Goal: Task Accomplishment & Management: Complete application form

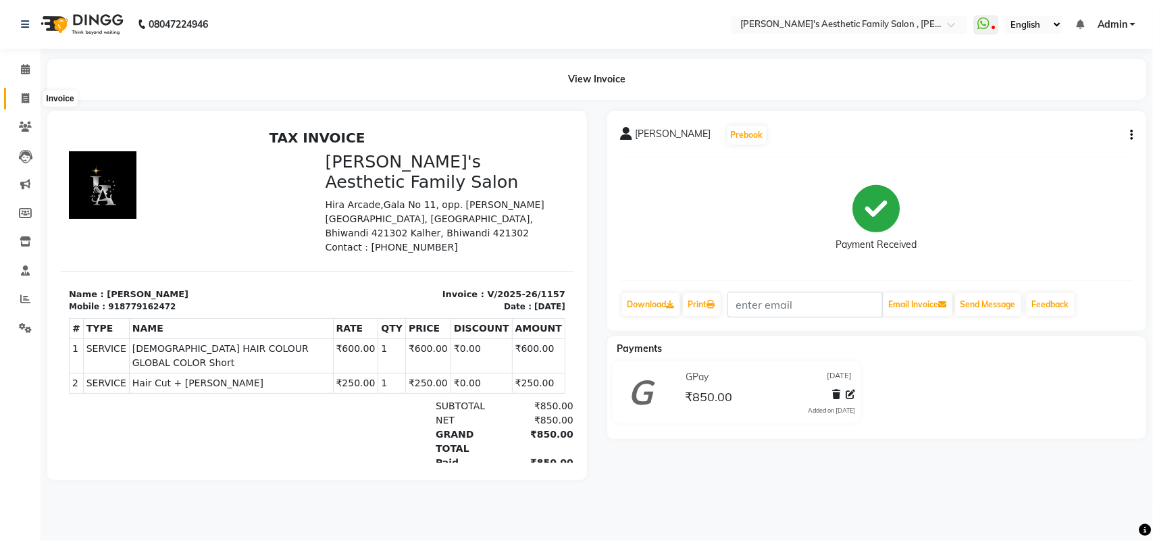
click at [25, 103] on span at bounding box center [26, 99] width 24 height 16
select select "service"
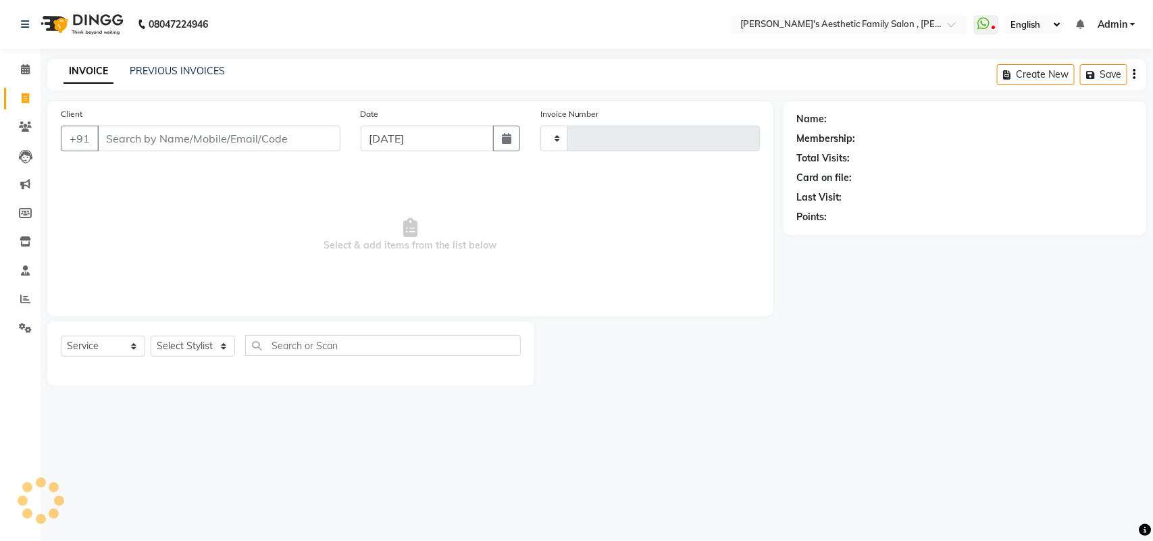
type input "1158"
select select "7246"
click at [118, 139] on input "Client" at bounding box center [218, 139] width 243 height 26
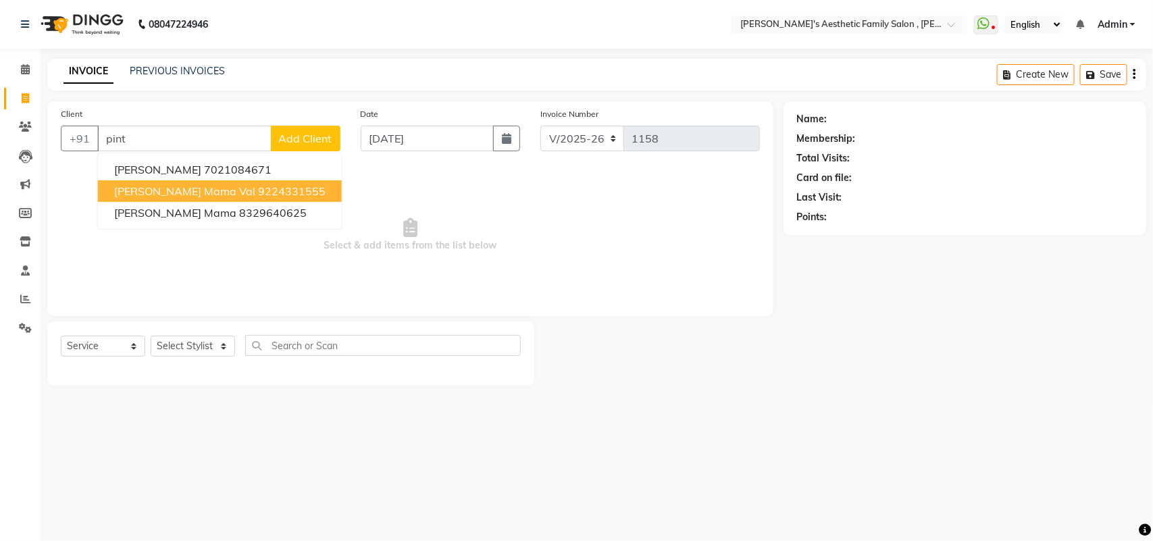
click at [129, 193] on span "[PERSON_NAME] Mama Val" at bounding box center [184, 191] width 141 height 14
type input "9224331555"
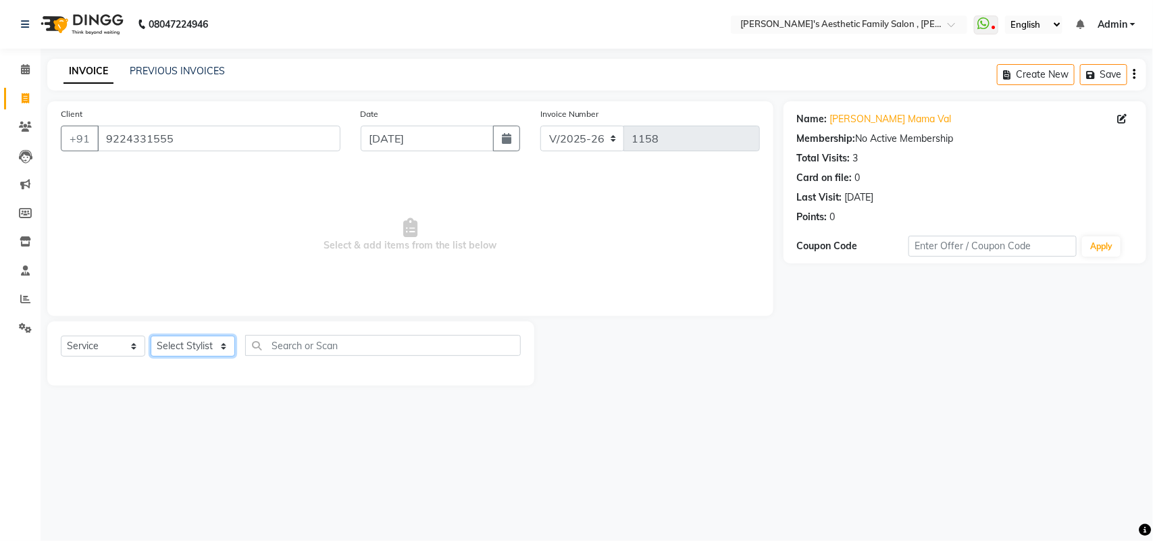
click at [208, 348] on select "Select Stylist aarti mam(owner) kaif sahakib [PERSON_NAME] [PERSON_NAME] [PERSO…" at bounding box center [193, 346] width 84 height 21
select select "64933"
click at [151, 336] on select "Select Stylist aarti mam(owner) kaif sahakib [PERSON_NAME] [PERSON_NAME] [PERSO…" at bounding box center [193, 346] width 84 height 21
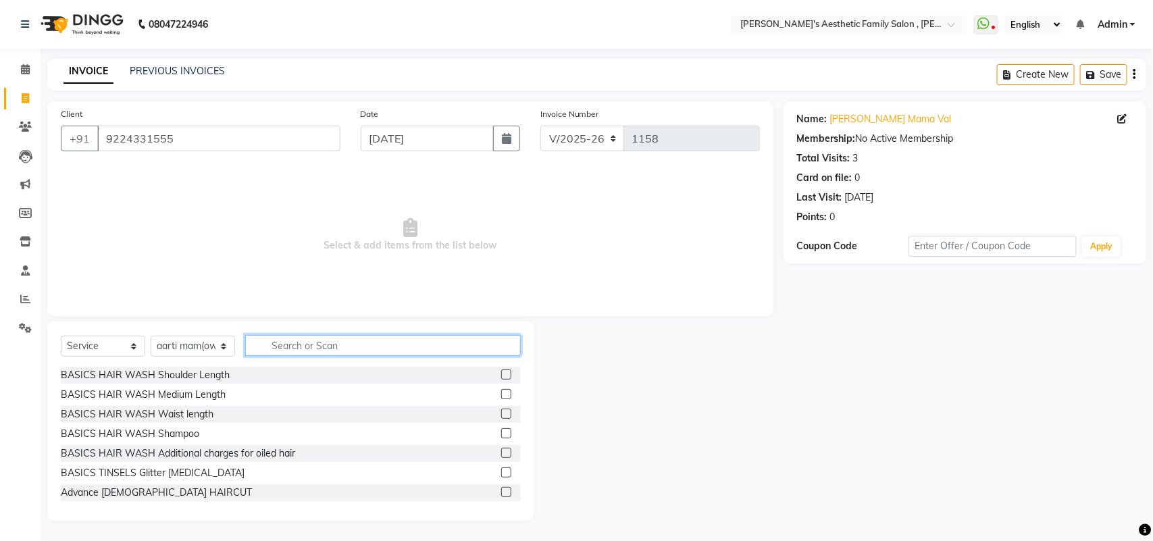
click at [295, 348] on input "text" at bounding box center [383, 345] width 276 height 21
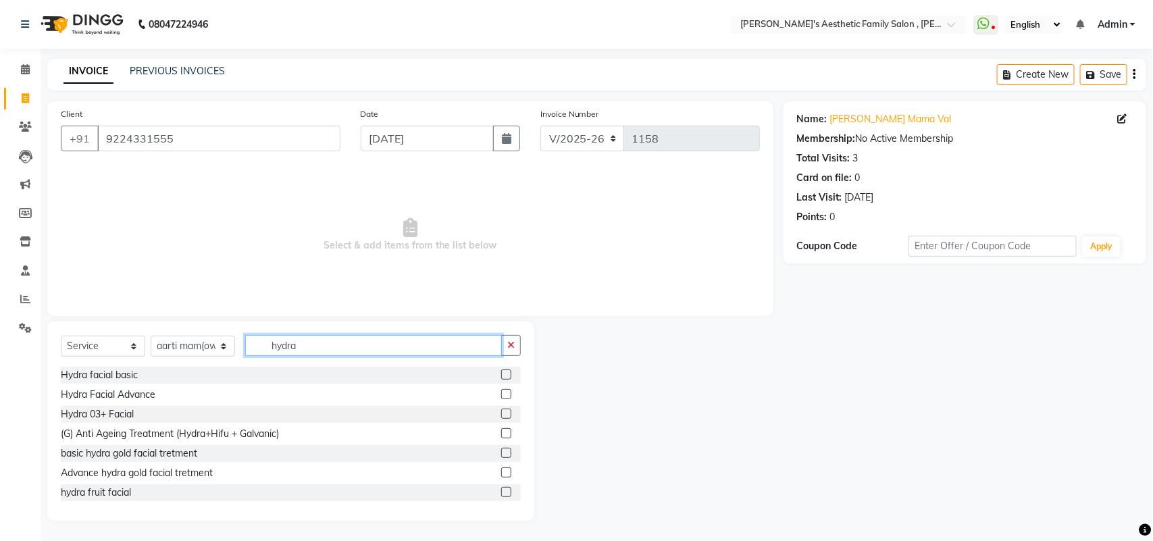
click at [295, 348] on input "hydra" at bounding box center [373, 345] width 257 height 21
type input "hydra"
click at [109, 377] on div "Hydra facial basic" at bounding box center [99, 375] width 77 height 14
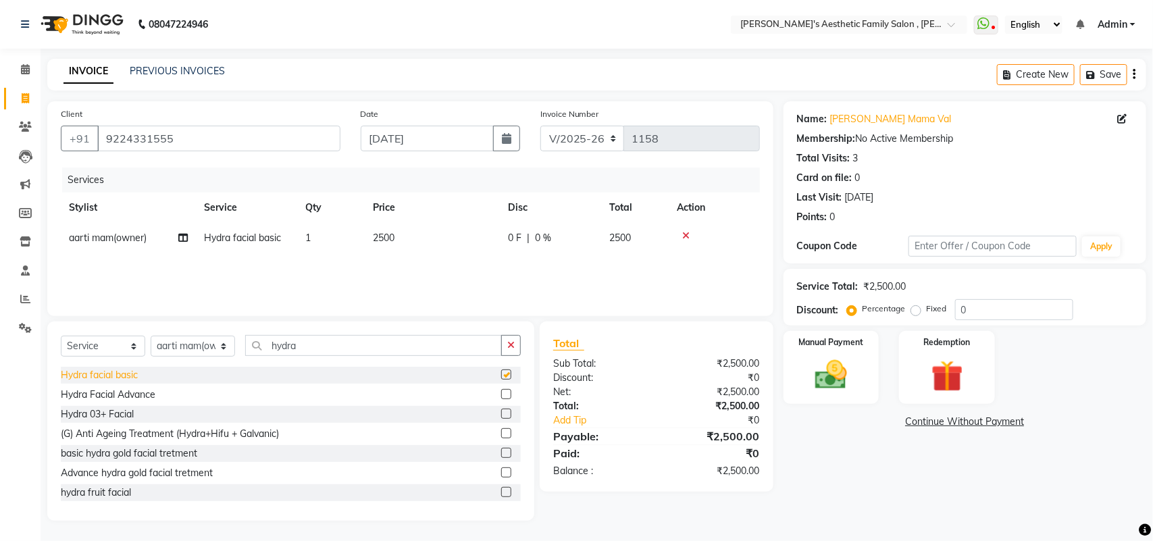
checkbox input "false"
click at [319, 346] on input "hydra" at bounding box center [373, 345] width 257 height 21
type input "h"
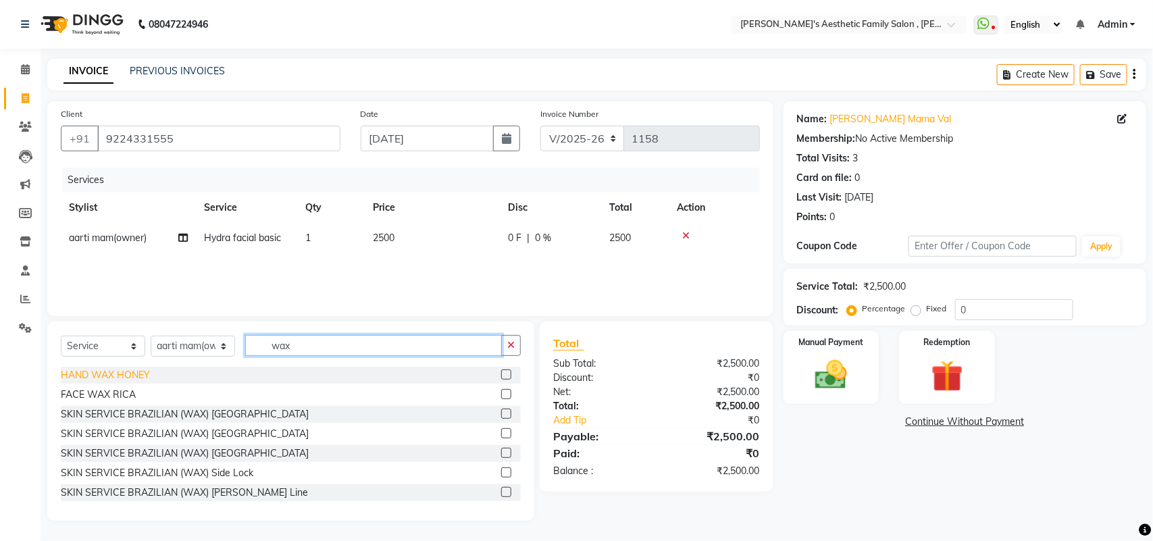
type input "wax"
click at [120, 375] on div "HAND WAX HONEY" at bounding box center [105, 375] width 89 height 14
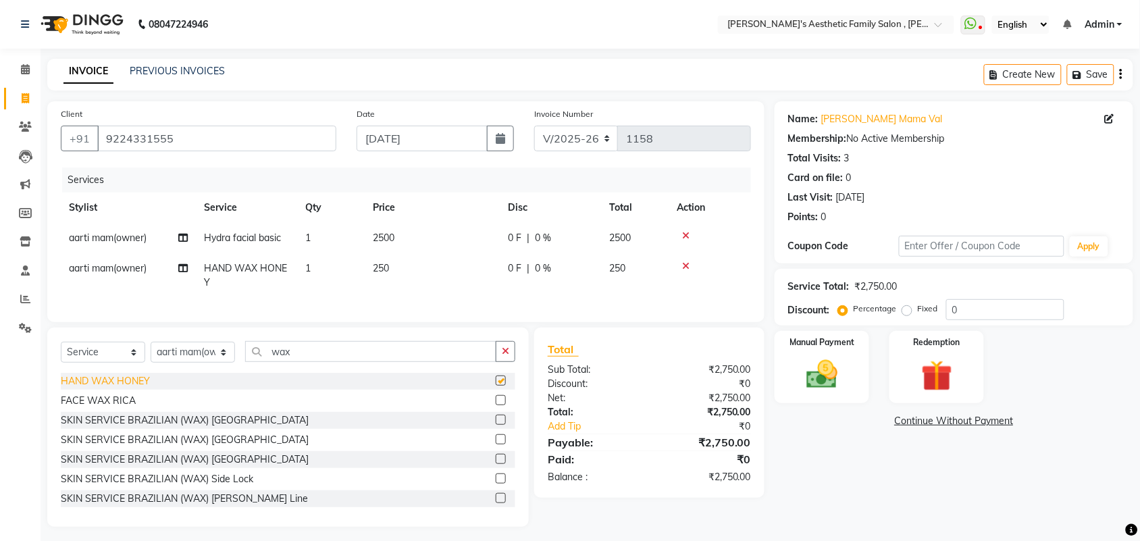
checkbox input "false"
click at [294, 362] on input "wax" at bounding box center [370, 351] width 251 height 21
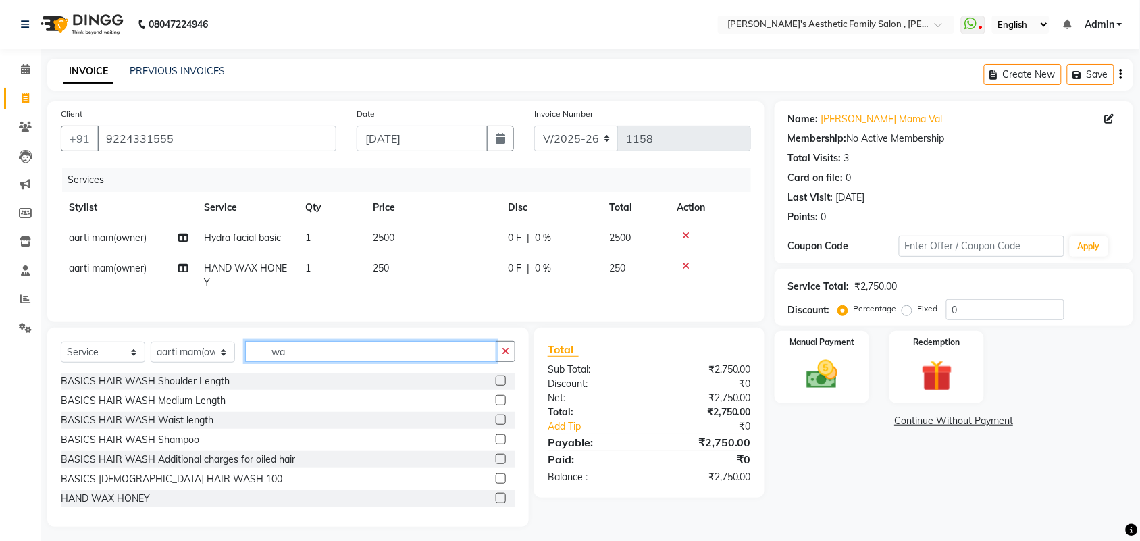
type input "w"
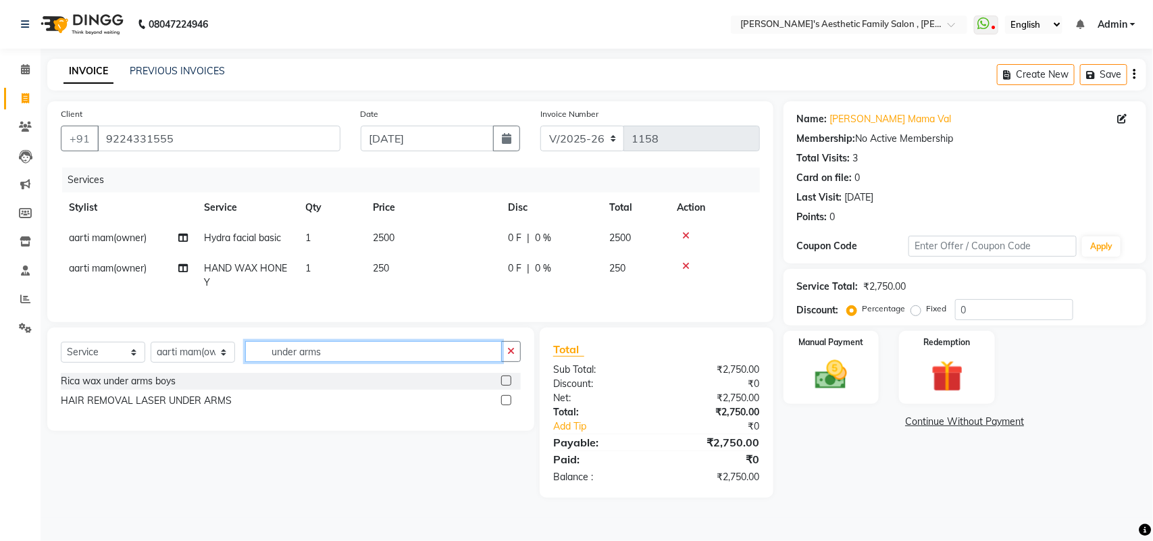
click at [336, 362] on input "under arms" at bounding box center [373, 351] width 257 height 21
type input "under arms"
click at [150, 388] on div "Rica wax under arms boys" at bounding box center [118, 381] width 115 height 14
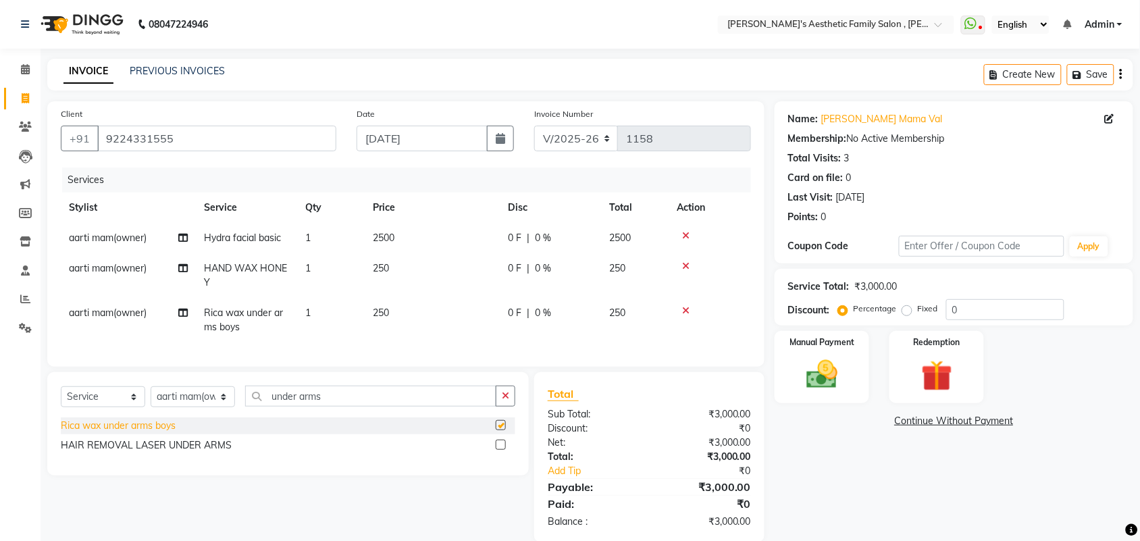
checkbox input "false"
click at [512, 311] on span "0 F" at bounding box center [515, 313] width 14 height 14
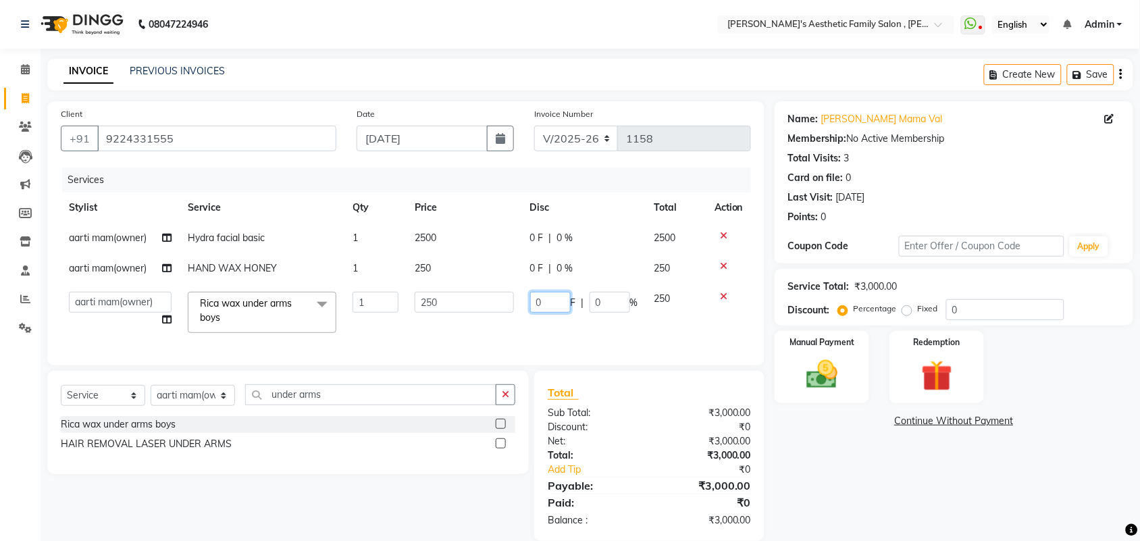
click at [542, 299] on input "0" at bounding box center [550, 302] width 41 height 21
type input "150"
click at [524, 328] on td "150 F | 0 %" at bounding box center [584, 312] width 124 height 57
click at [340, 403] on input "under arms" at bounding box center [370, 394] width 251 height 21
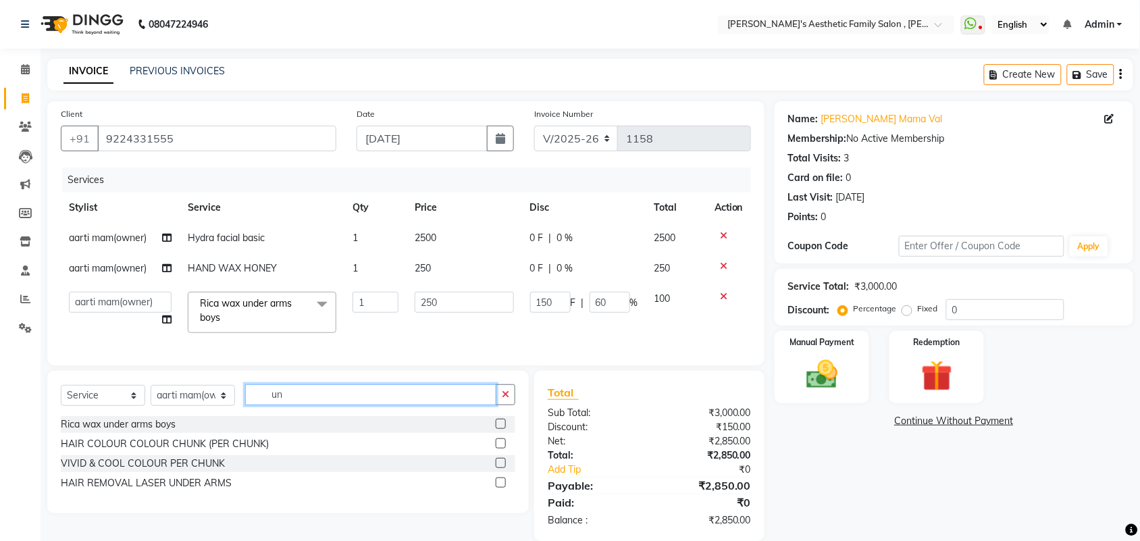
type input "u"
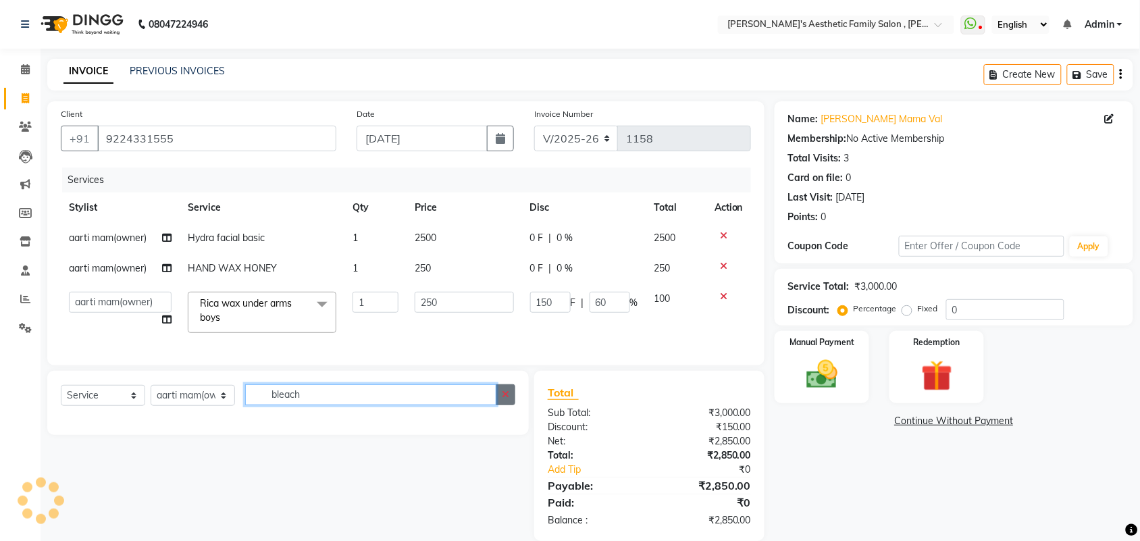
type input "bleach"
click at [509, 399] on icon "button" at bounding box center [505, 394] width 7 height 9
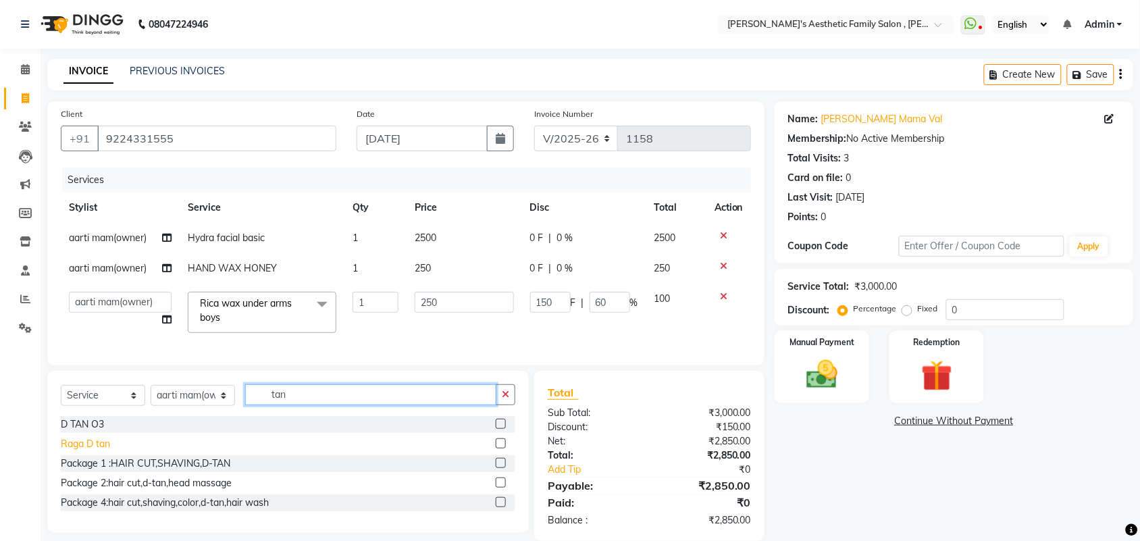
type input "tan"
click at [78, 451] on div "Raga D tan" at bounding box center [85, 444] width 49 height 14
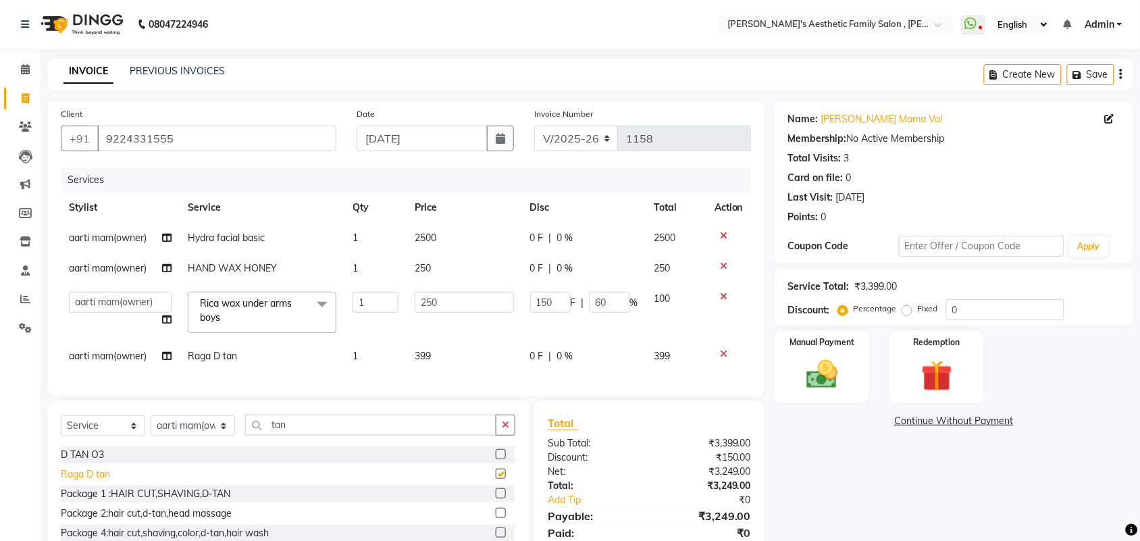
checkbox input "false"
click at [537, 353] on span "0 F" at bounding box center [537, 356] width 14 height 14
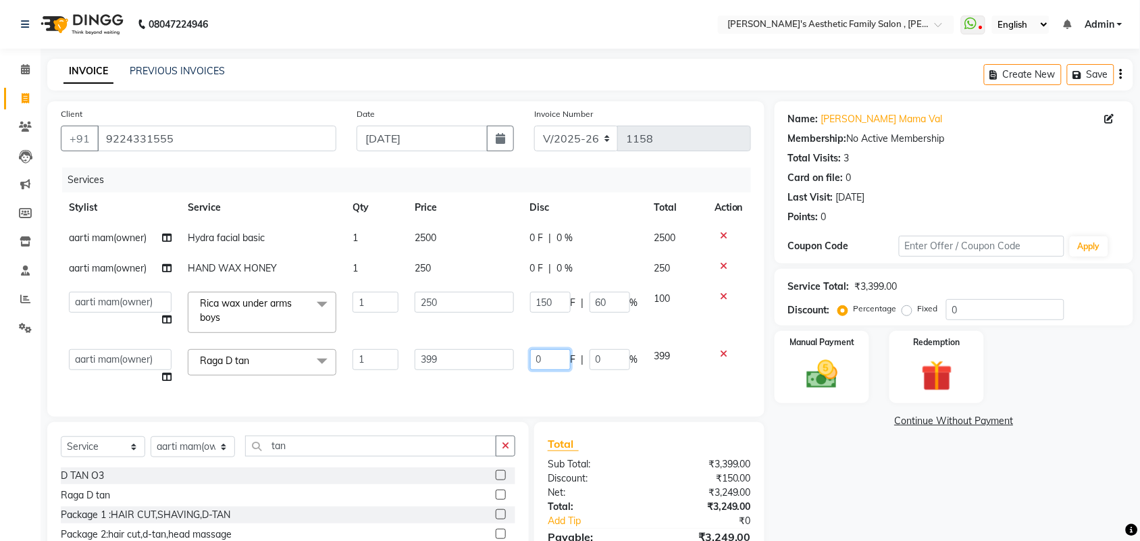
click at [544, 359] on input "0" at bounding box center [550, 359] width 41 height 21
type input "299"
click at [547, 379] on div "Services Stylist Service Qty Price Disc Total Action aarti mam(owner) Hydra fac…" at bounding box center [406, 286] width 690 height 236
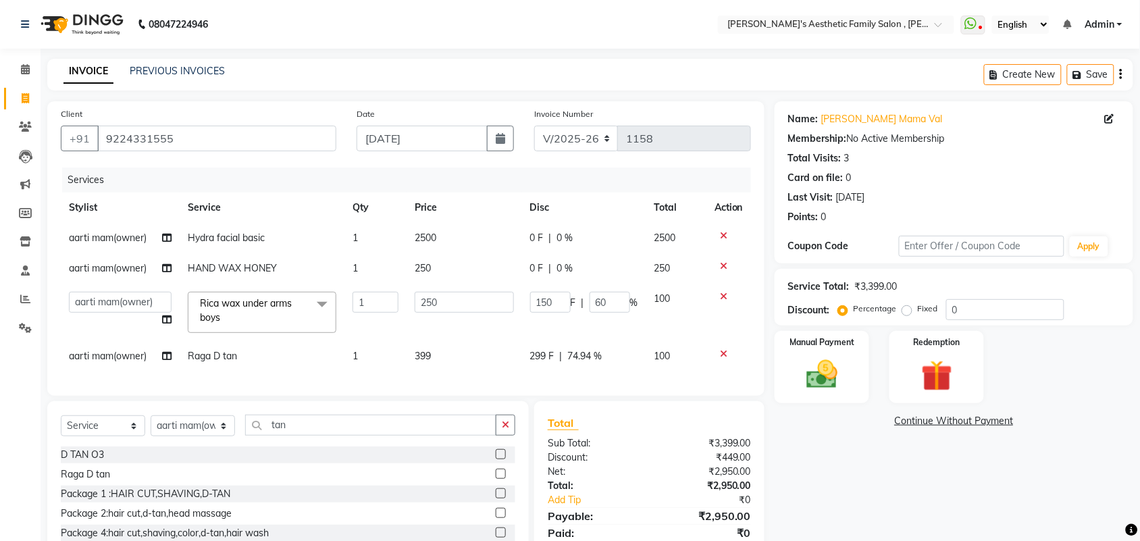
click at [546, 353] on span "299 F" at bounding box center [542, 356] width 24 height 14
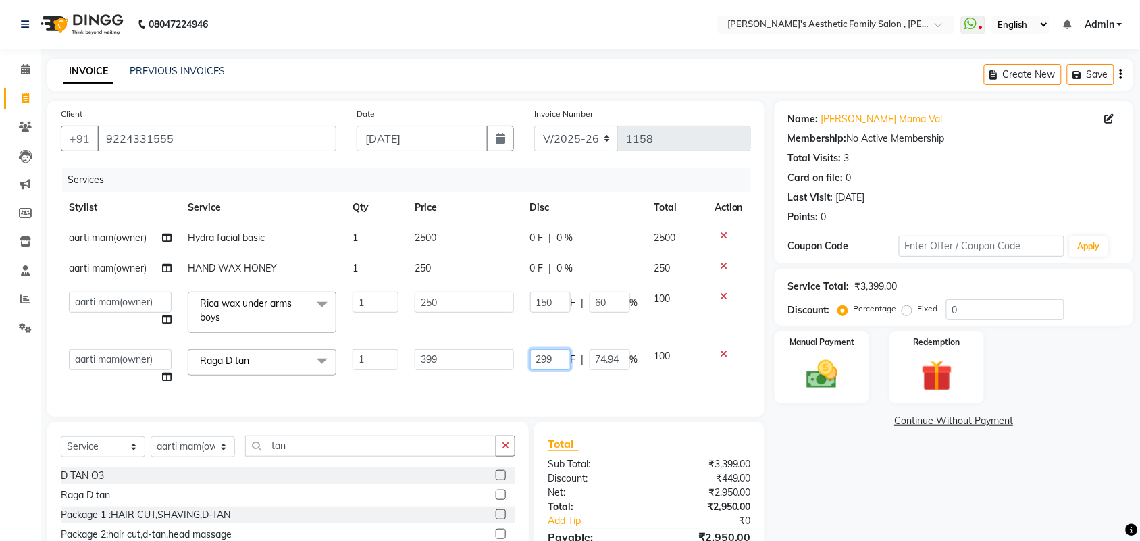
click at [555, 358] on input "299" at bounding box center [550, 359] width 41 height 21
type input "2"
type input "150"
click at [546, 388] on div "Services Stylist Service Qty Price Disc Total Action aarti mam(owner) Hydra fac…" at bounding box center [406, 286] width 690 height 236
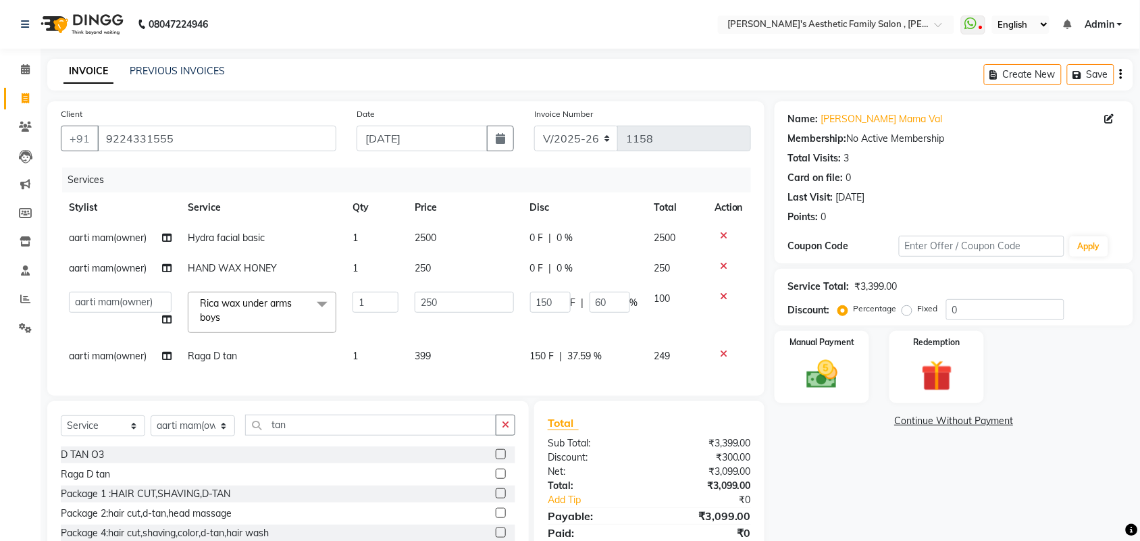
click at [538, 355] on span "150 F" at bounding box center [542, 356] width 24 height 14
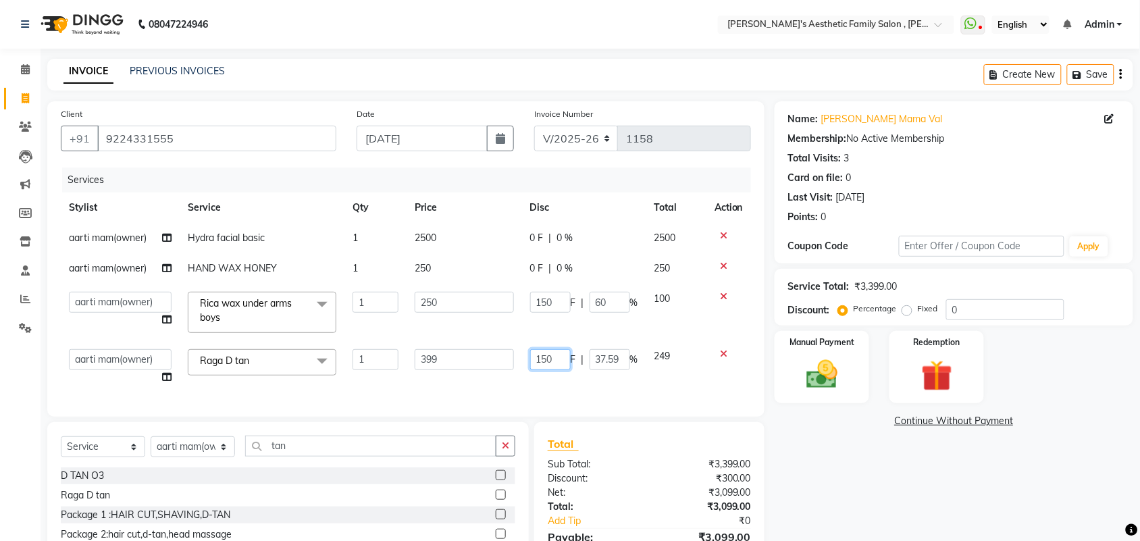
click at [555, 363] on input "150" at bounding box center [550, 359] width 41 height 21
type input "151"
click at [553, 376] on div "Services Stylist Service Qty Price Disc Total Action aarti mam(owner) Hydra fac…" at bounding box center [406, 286] width 690 height 236
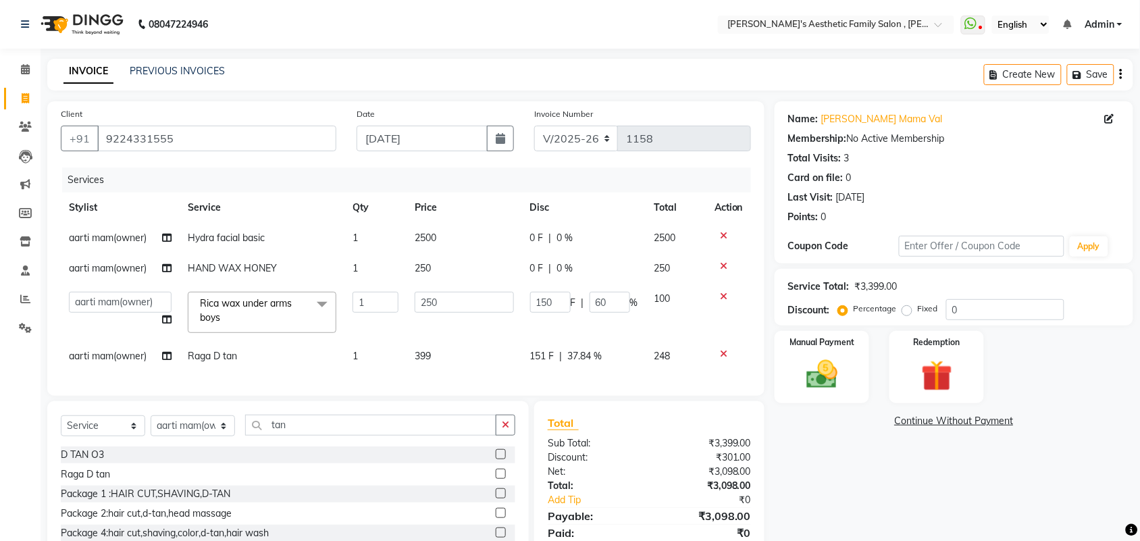
click at [544, 353] on span "151 F" at bounding box center [542, 356] width 24 height 14
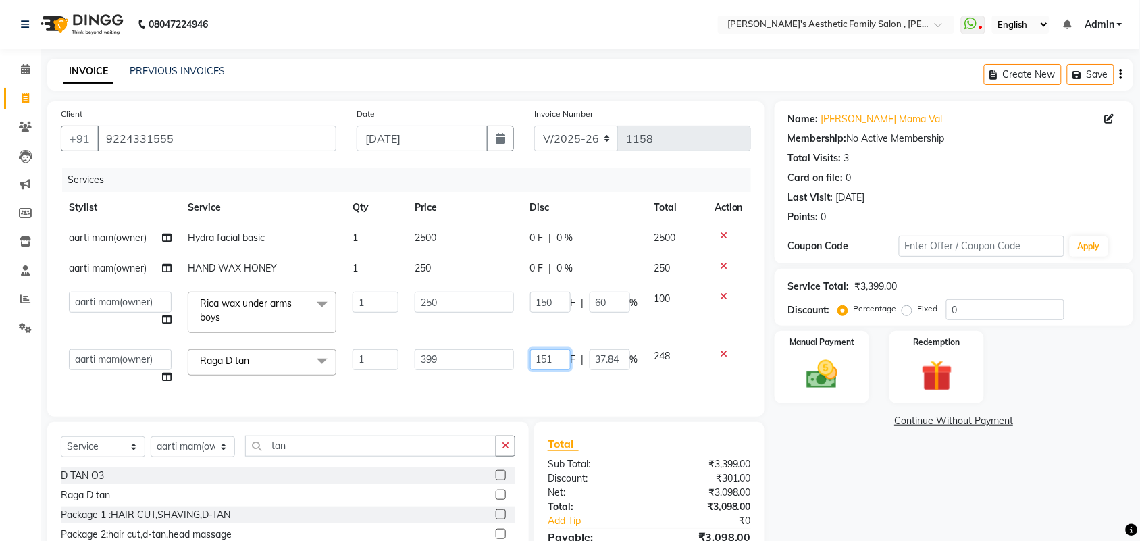
click at [555, 359] on input "151" at bounding box center [550, 359] width 41 height 21
type input "149"
click at [549, 390] on div "Services Stylist Service Qty Price Disc Total Action aarti mam(owner) Hydra fac…" at bounding box center [406, 286] width 690 height 236
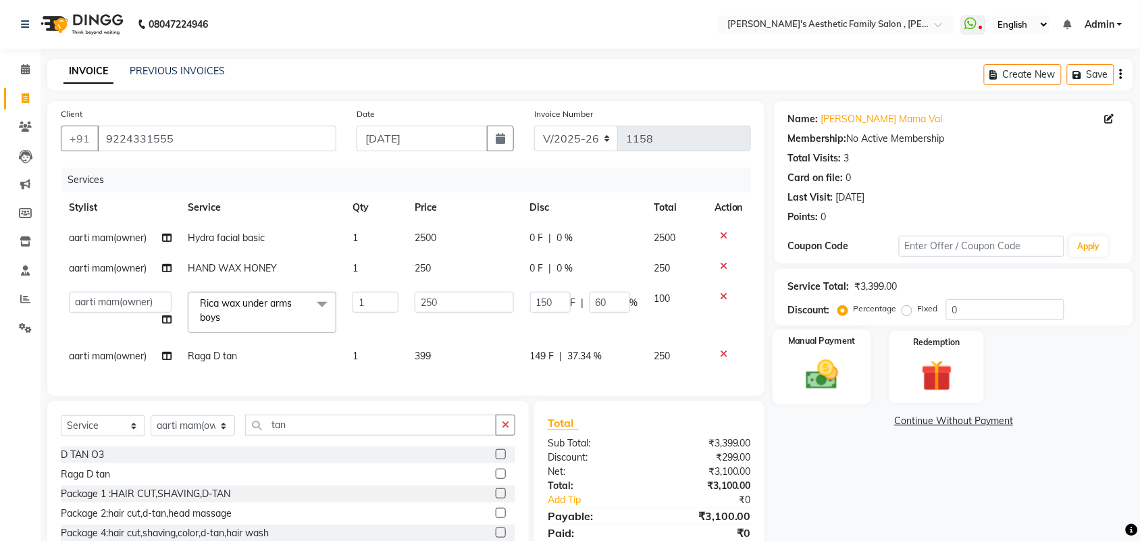
click at [815, 359] on img at bounding box center [822, 374] width 53 height 37
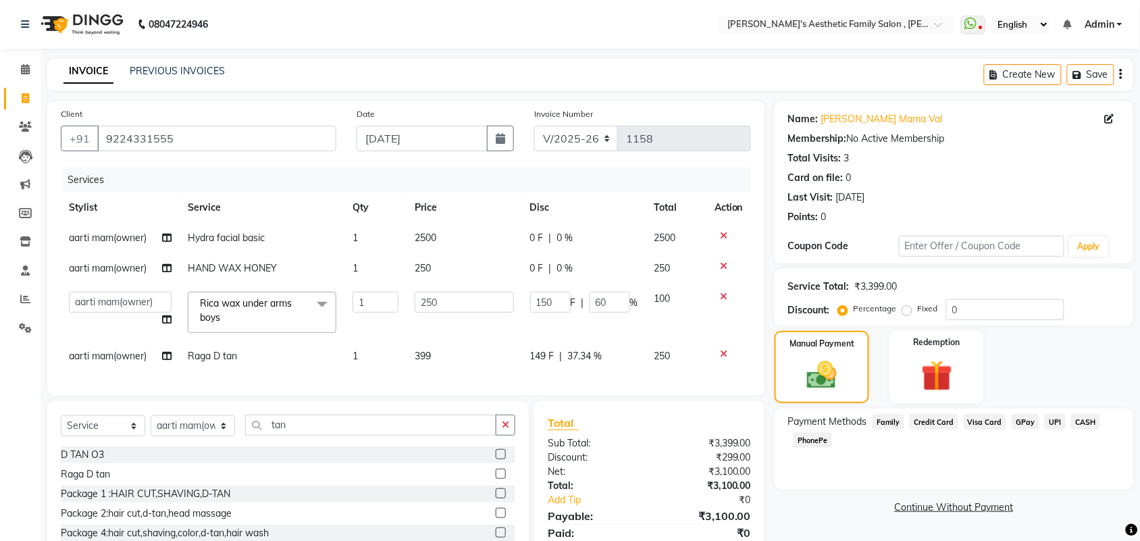
click at [1025, 423] on span "GPay" at bounding box center [1026, 422] width 28 height 16
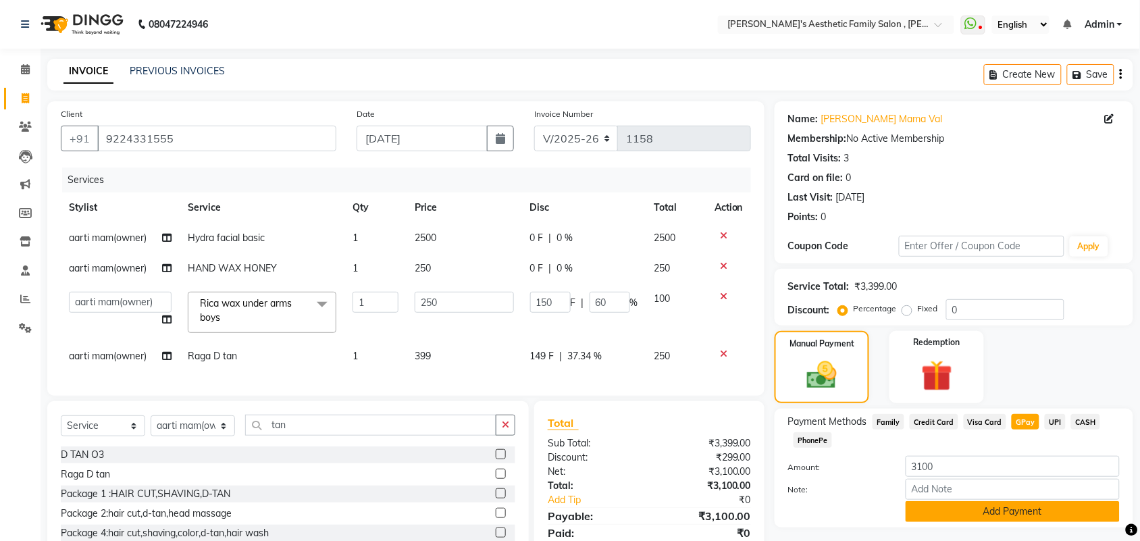
click at [1006, 517] on button "Add Payment" at bounding box center [1013, 511] width 214 height 21
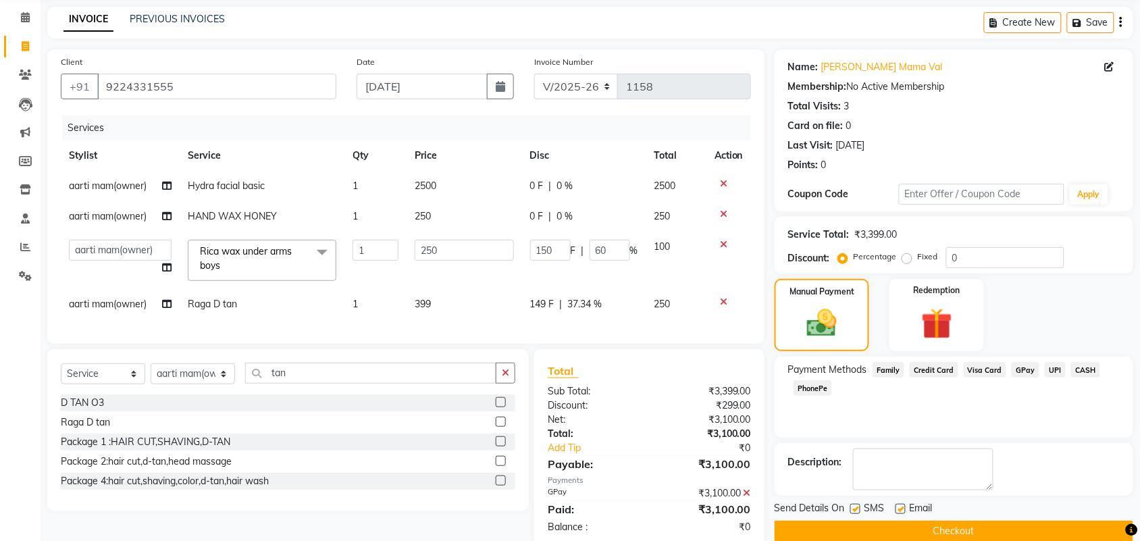
scroll to position [91, 0]
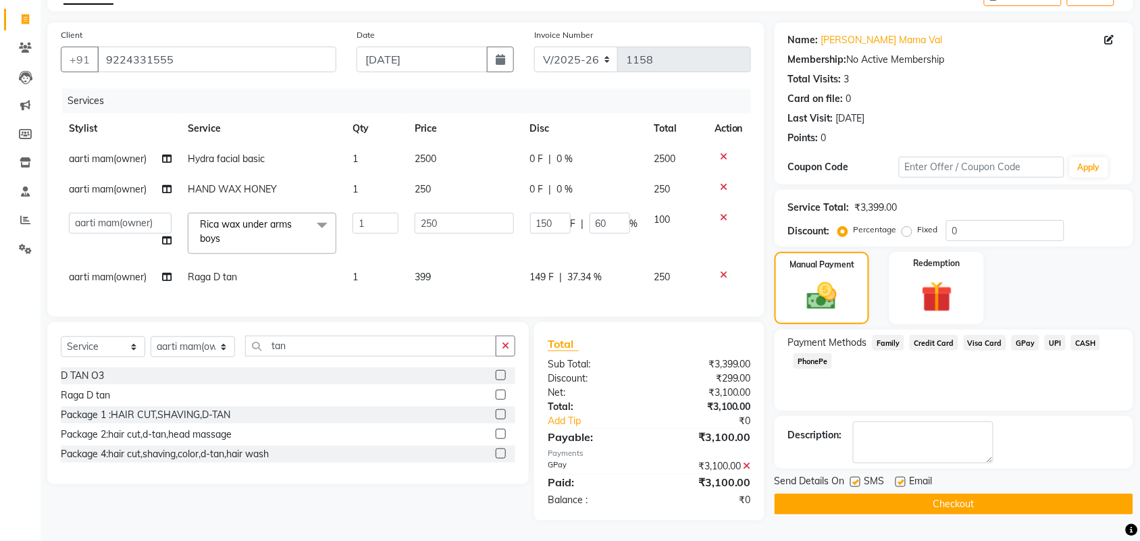
click at [900, 494] on button "Checkout" at bounding box center [954, 504] width 359 height 21
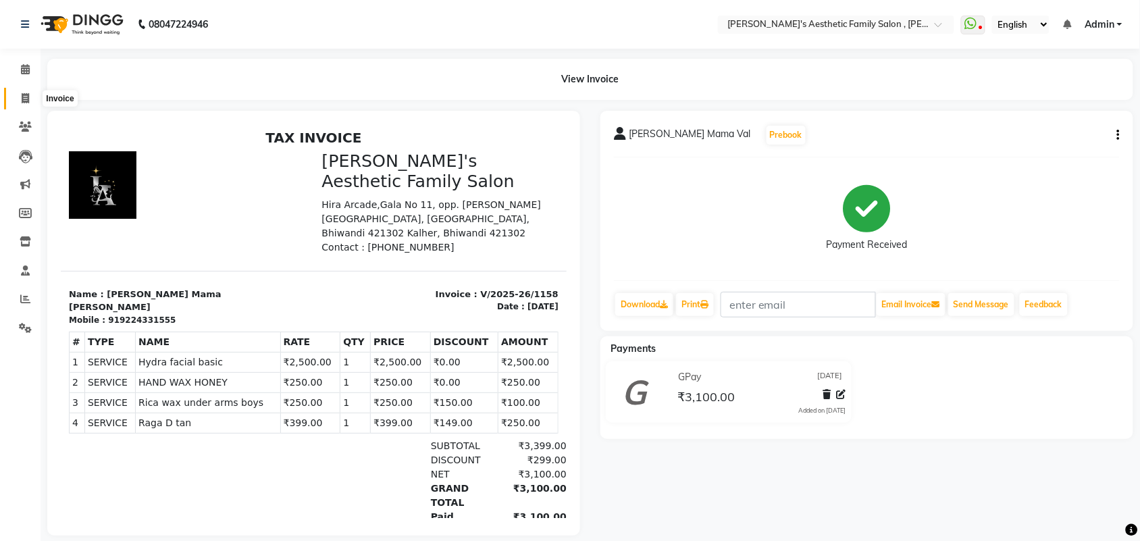
click at [22, 99] on icon at bounding box center [25, 98] width 7 height 10
select select "service"
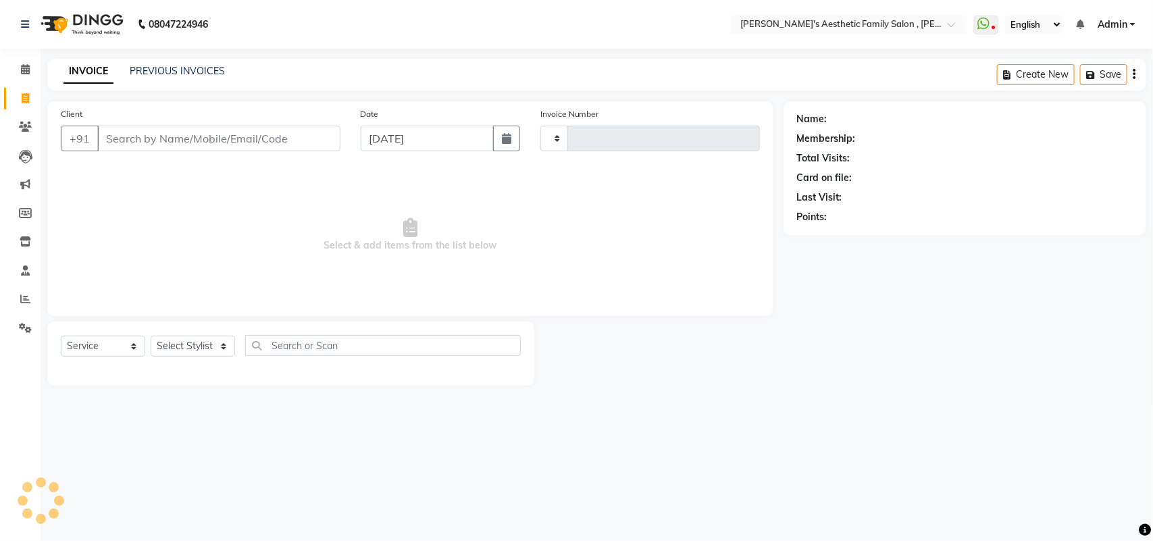
type input "1159"
select select "7246"
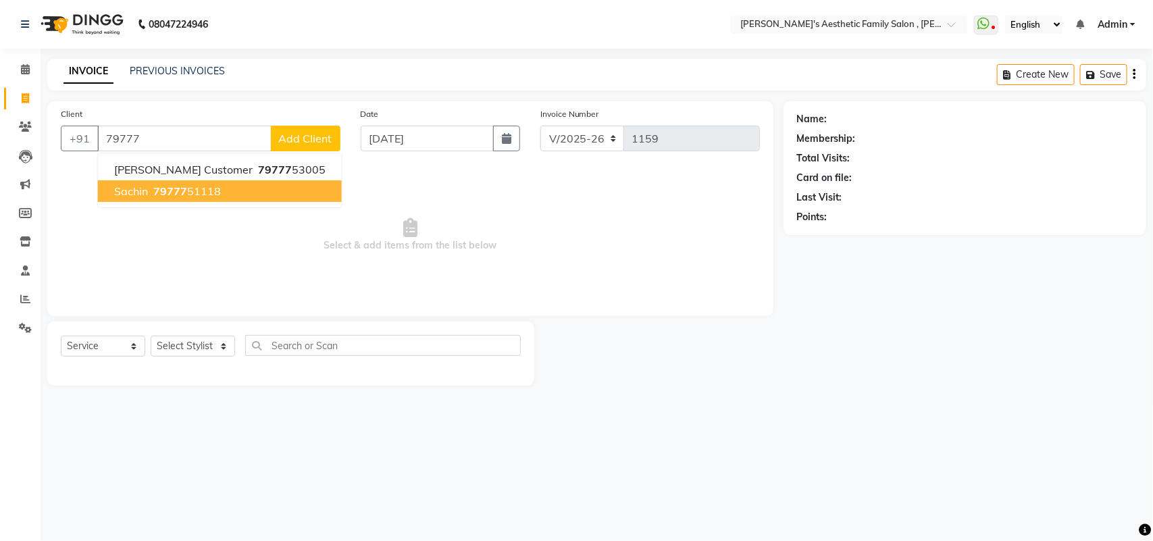
click at [132, 187] on span "sachin" at bounding box center [131, 191] width 34 height 14
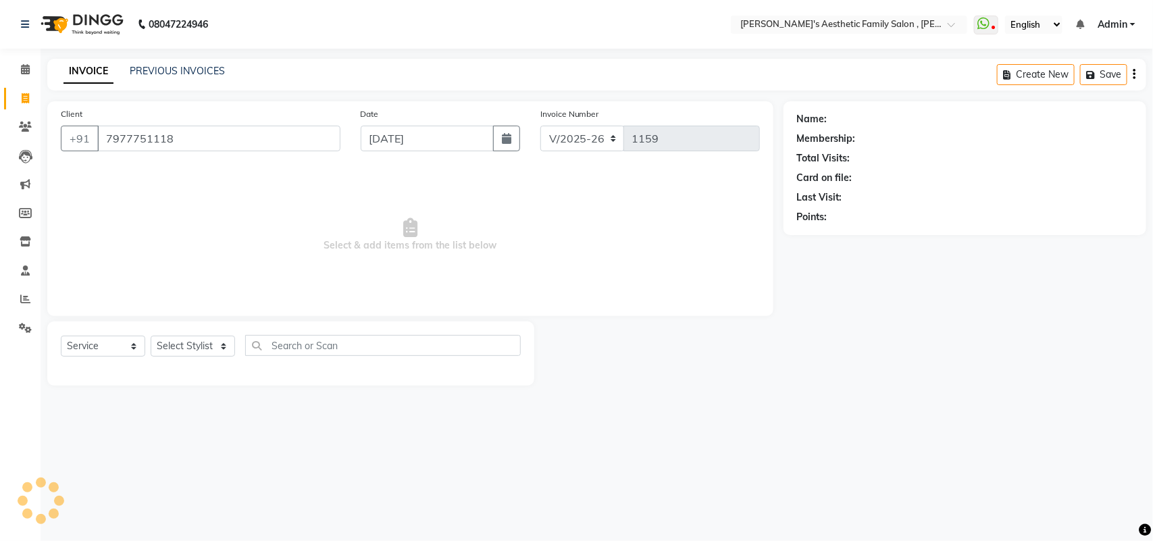
type input "7977751118"
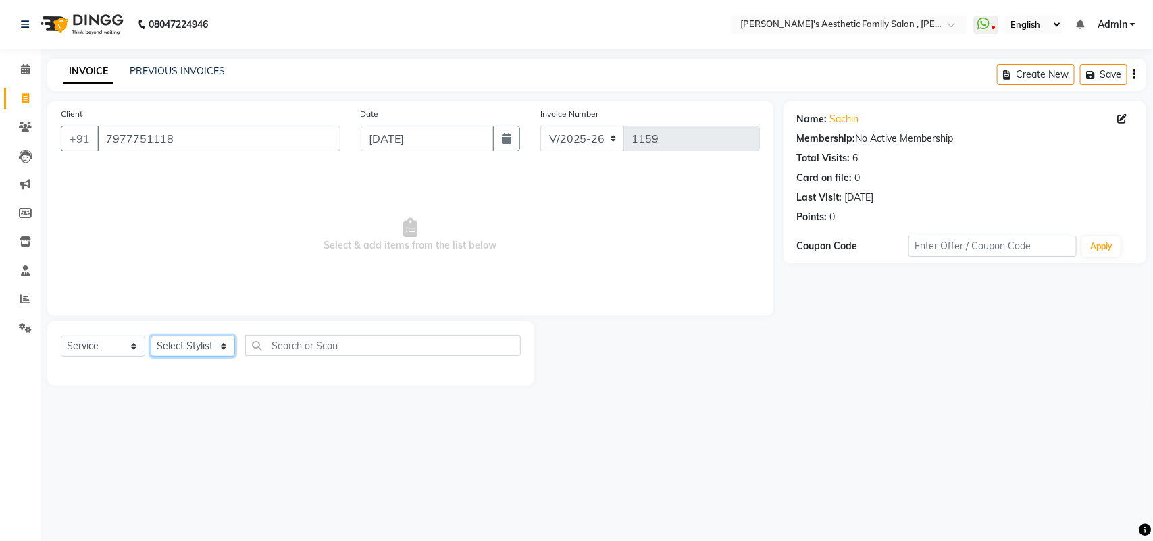
click at [215, 342] on select "Select Stylist aarti mam(owner) kaif sahakib [PERSON_NAME] [PERSON_NAME] [PERSO…" at bounding box center [193, 346] width 84 height 21
select select "76849"
click at [151, 336] on select "Select Stylist aarti mam(owner) kaif sahakib [PERSON_NAME] [PERSON_NAME] [PERSO…" at bounding box center [193, 346] width 84 height 21
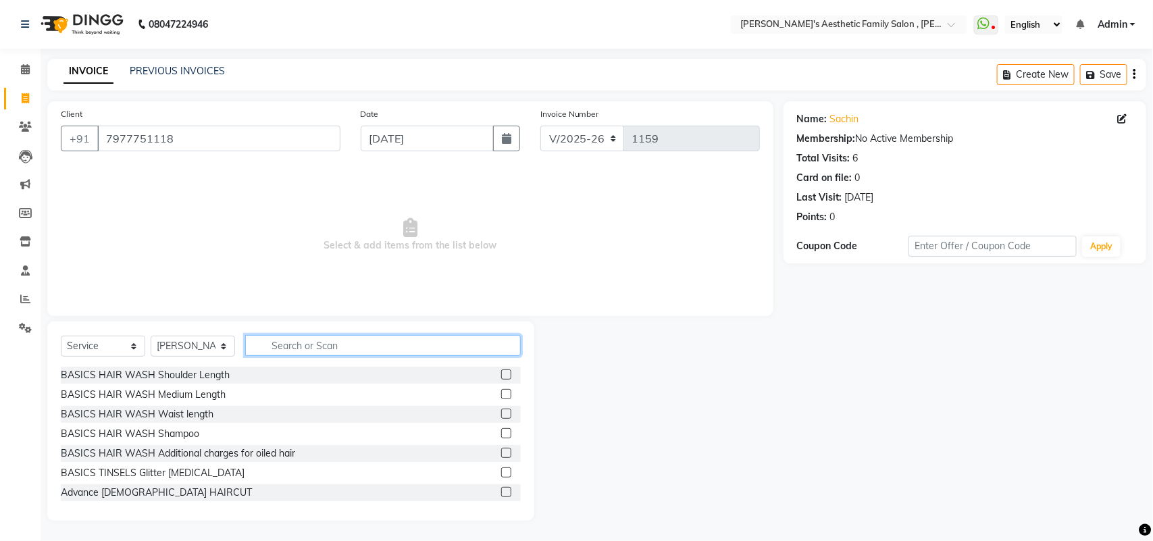
click at [292, 345] on input "text" at bounding box center [383, 345] width 276 height 21
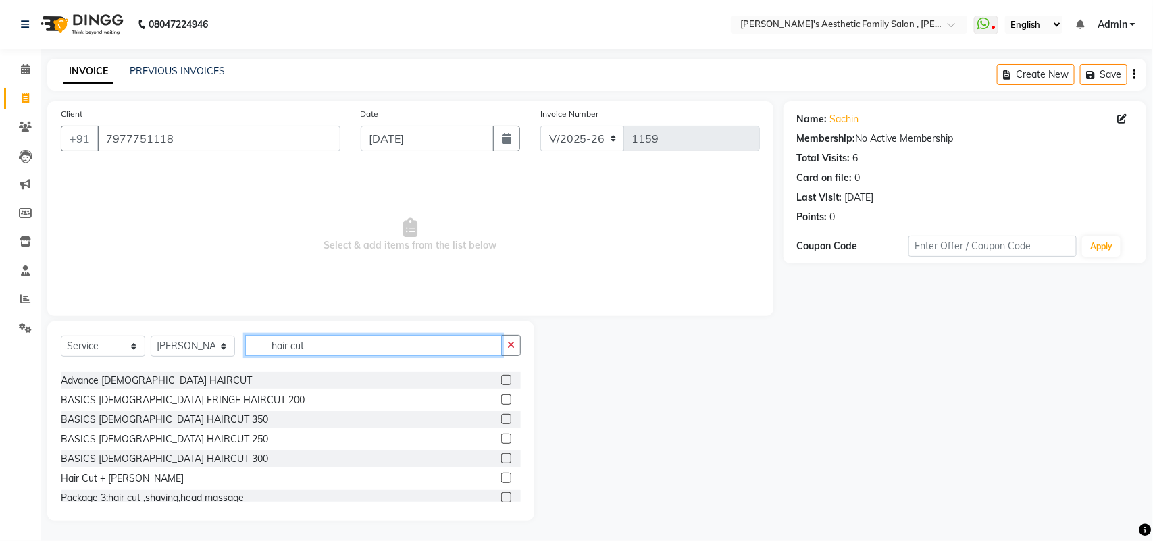
scroll to position [80, 0]
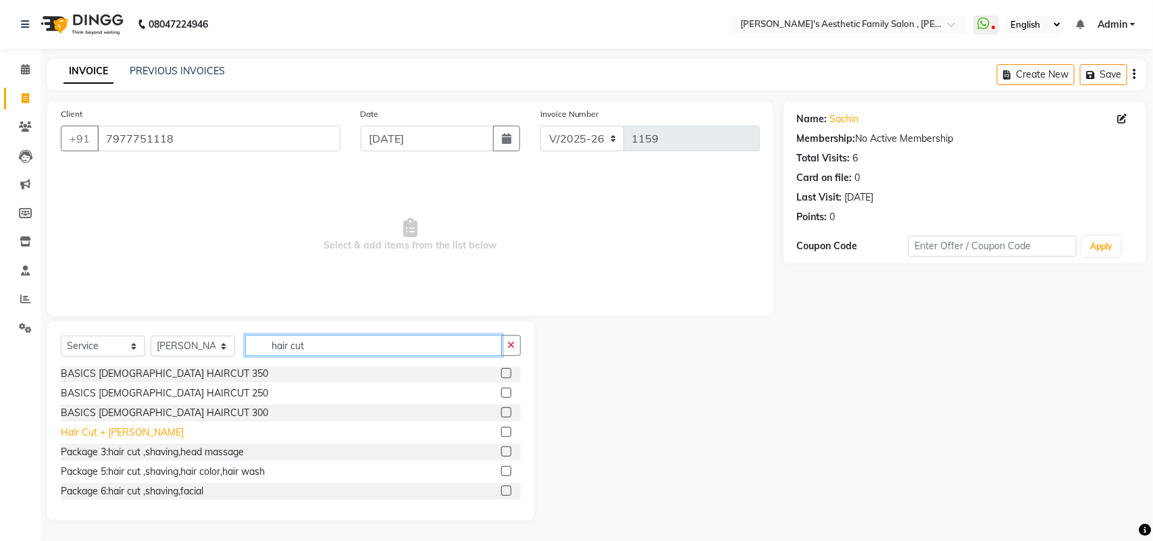
type input "hair cut"
click at [116, 427] on div "Hair Cut + [PERSON_NAME]" at bounding box center [122, 433] width 123 height 14
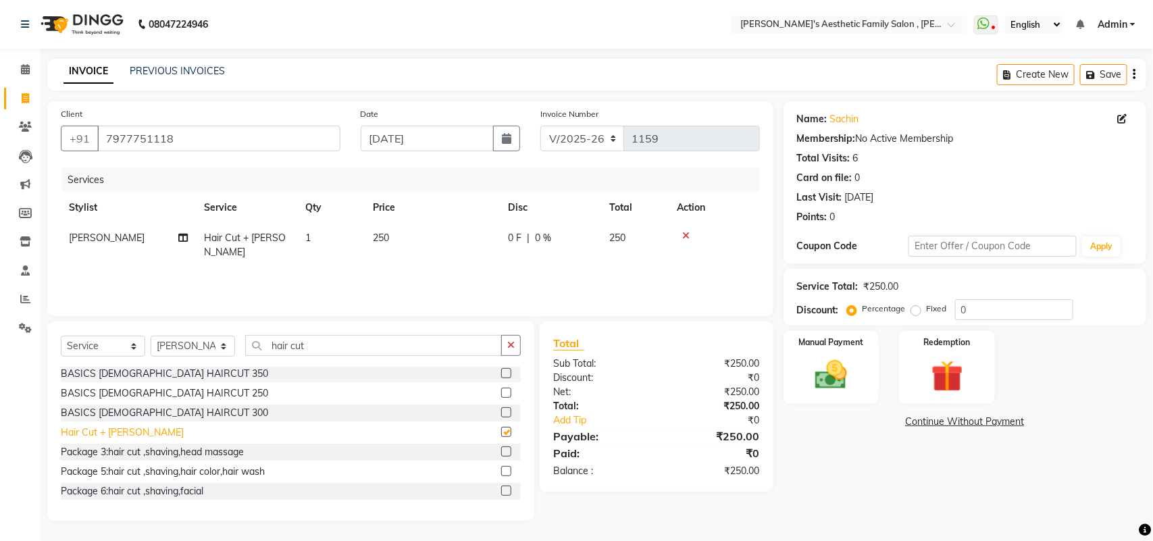
checkbox input "false"
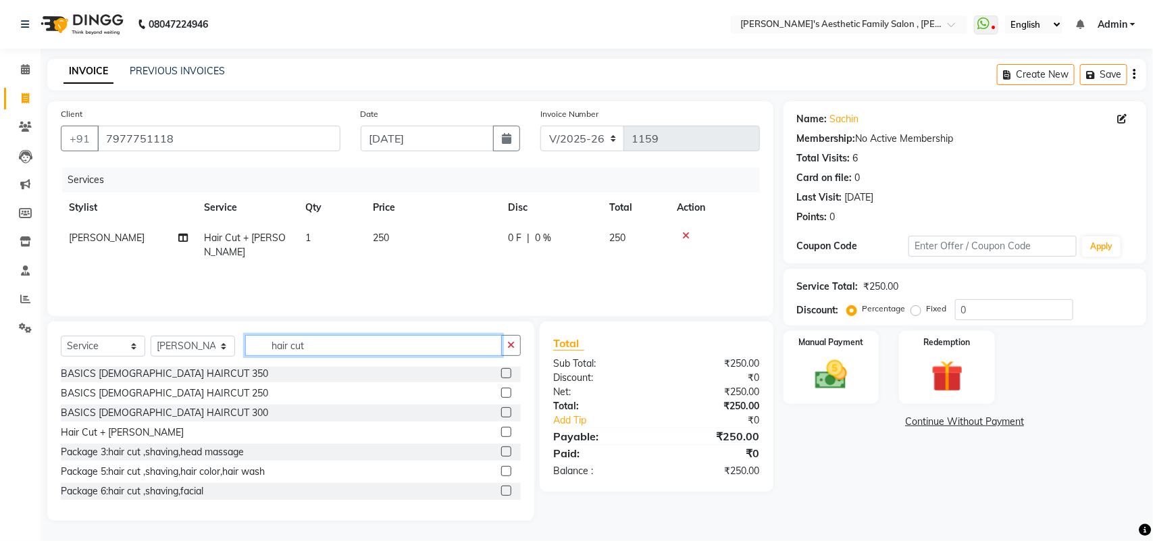
click at [335, 338] on input "hair cut" at bounding box center [373, 345] width 257 height 21
click at [260, 345] on input "hair cut" at bounding box center [373, 345] width 257 height 21
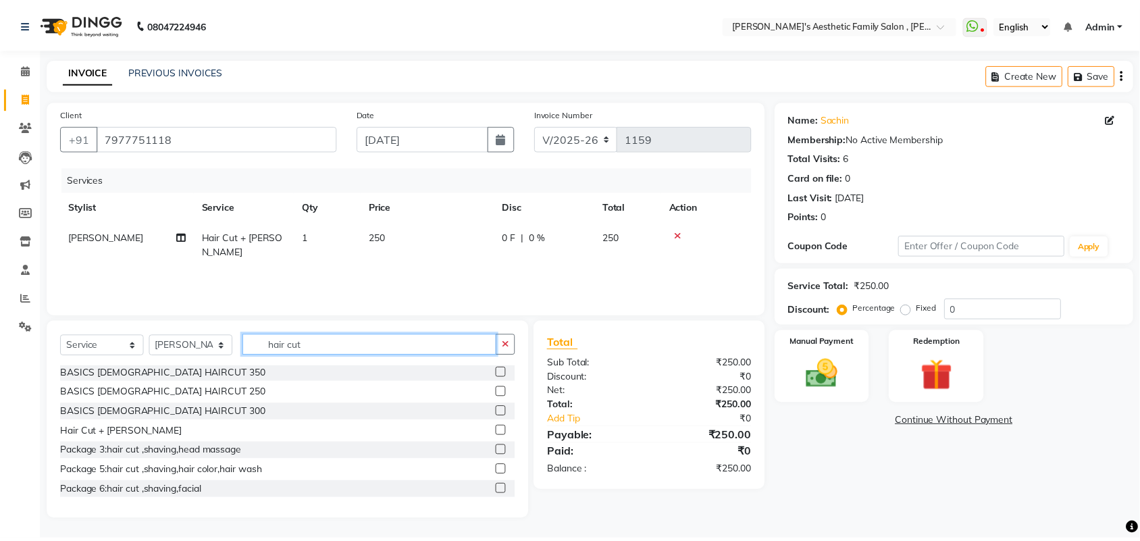
scroll to position [0, 0]
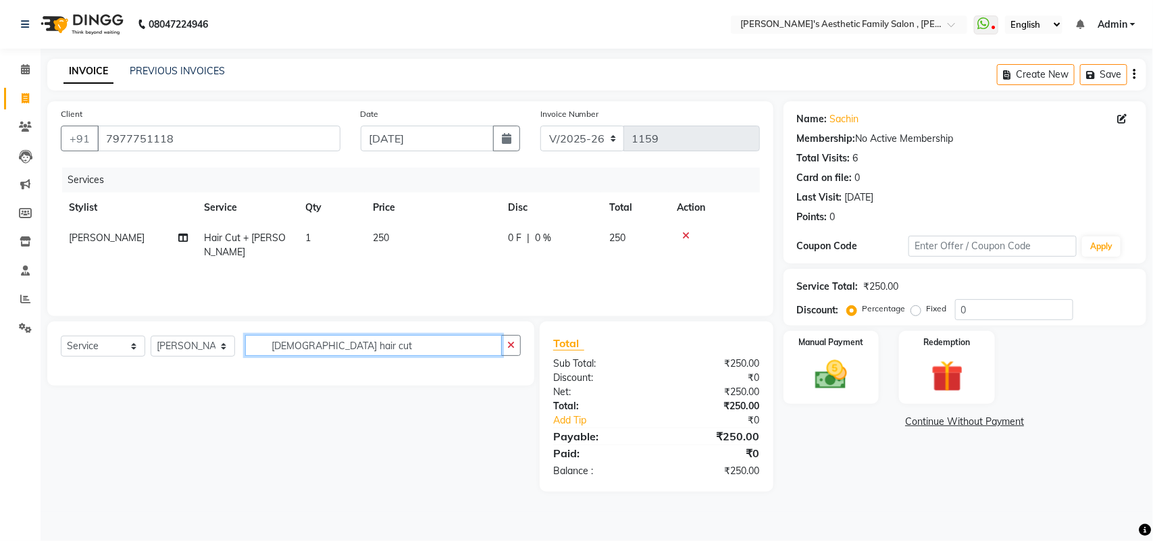
click at [362, 351] on input "[DEMOGRAPHIC_DATA] hair cut" at bounding box center [373, 345] width 257 height 21
type input "[DEMOGRAPHIC_DATA] hair cut"
click at [218, 341] on select "Select Stylist aarti mam(owner) kaif sahakib [PERSON_NAME] [PERSON_NAME] [PERSO…" at bounding box center [193, 346] width 84 height 21
click at [151, 336] on select "Select Stylist aarti mam(owner) kaif sahakib [PERSON_NAME] [PERSON_NAME] [PERSO…" at bounding box center [193, 346] width 84 height 21
click at [478, 347] on input "[DEMOGRAPHIC_DATA] hair cut" at bounding box center [373, 345] width 257 height 21
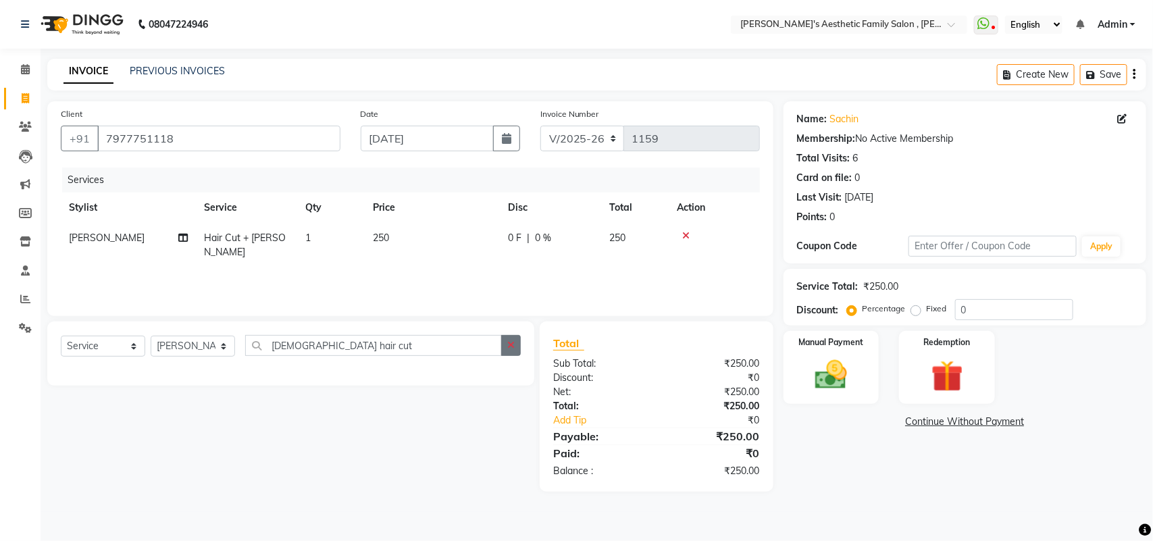
click at [509, 343] on icon "button" at bounding box center [510, 344] width 7 height 9
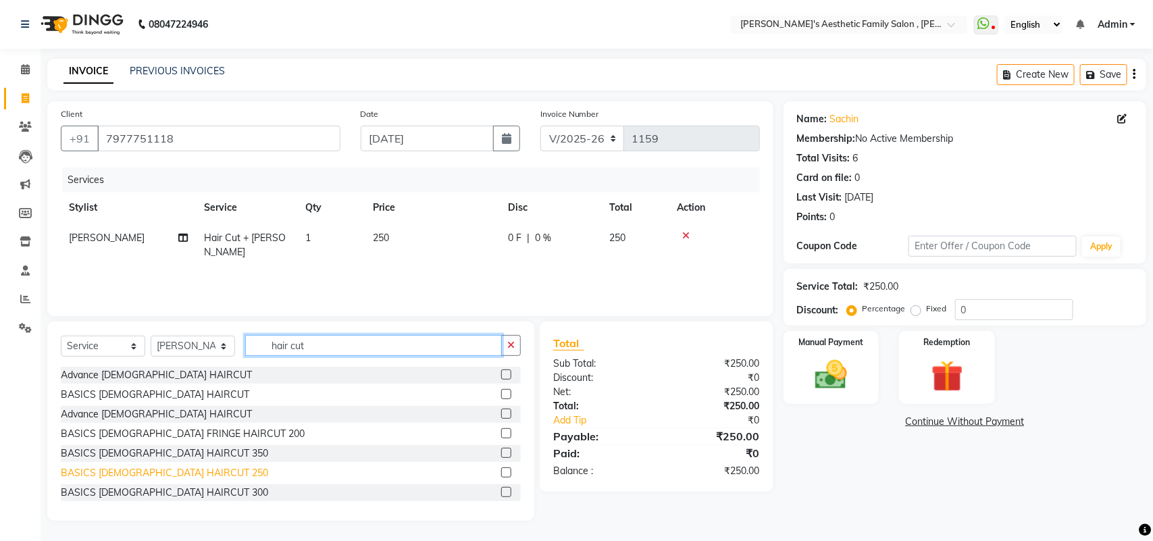
type input "hair cut"
click at [128, 474] on div "BASICS [DEMOGRAPHIC_DATA] HAIRCUT 250" at bounding box center [164, 473] width 207 height 14
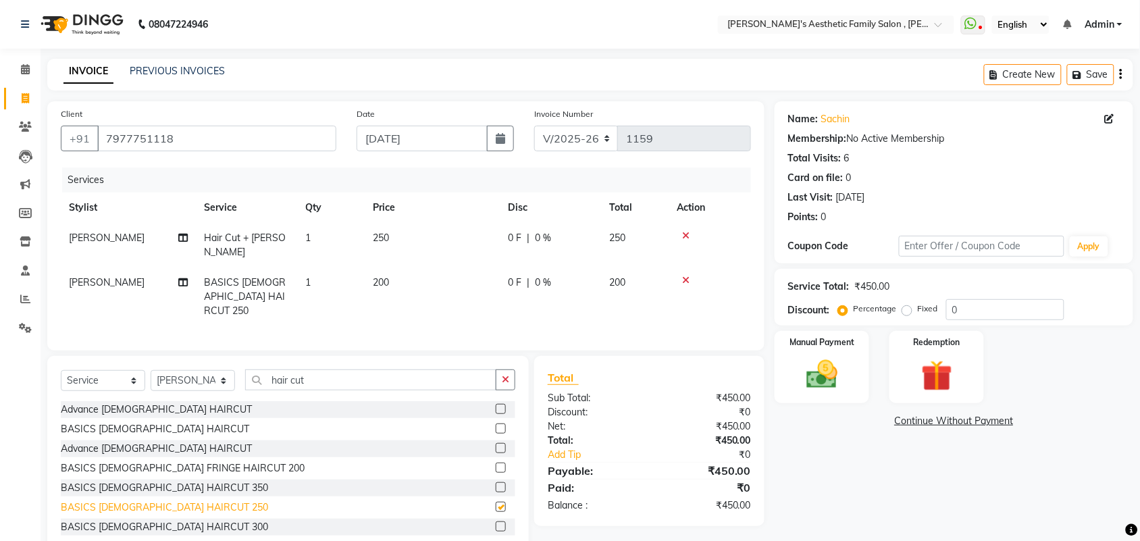
checkbox input "false"
click at [517, 276] on span "0 F" at bounding box center [515, 283] width 14 height 14
select select "76849"
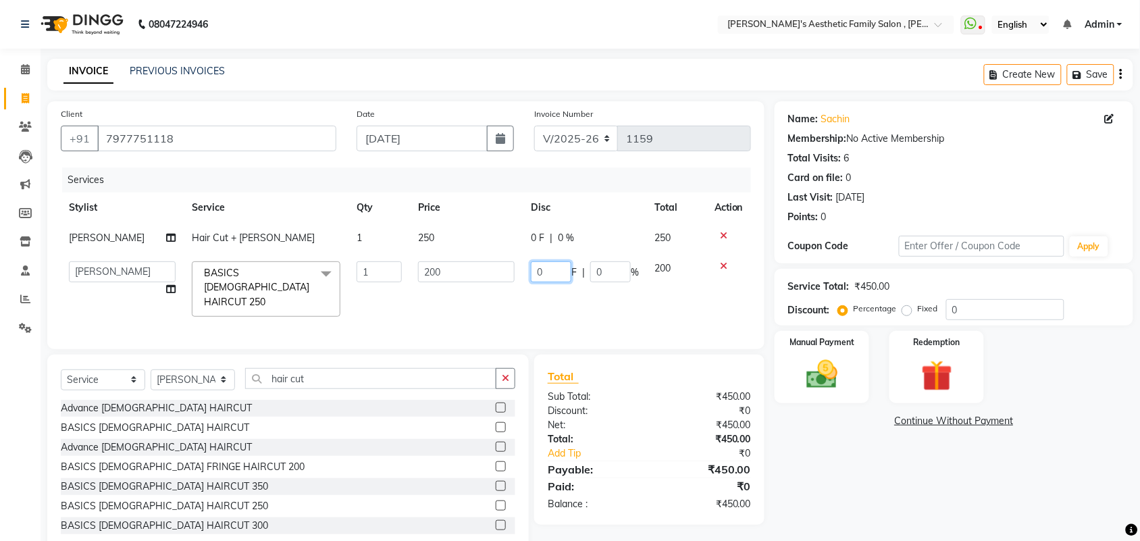
click at [549, 271] on input "0" at bounding box center [551, 271] width 41 height 21
type input "100"
click at [549, 292] on td "100 F | 0 %" at bounding box center [585, 289] width 124 height 72
select select "76849"
click at [559, 272] on input "100" at bounding box center [551, 271] width 41 height 21
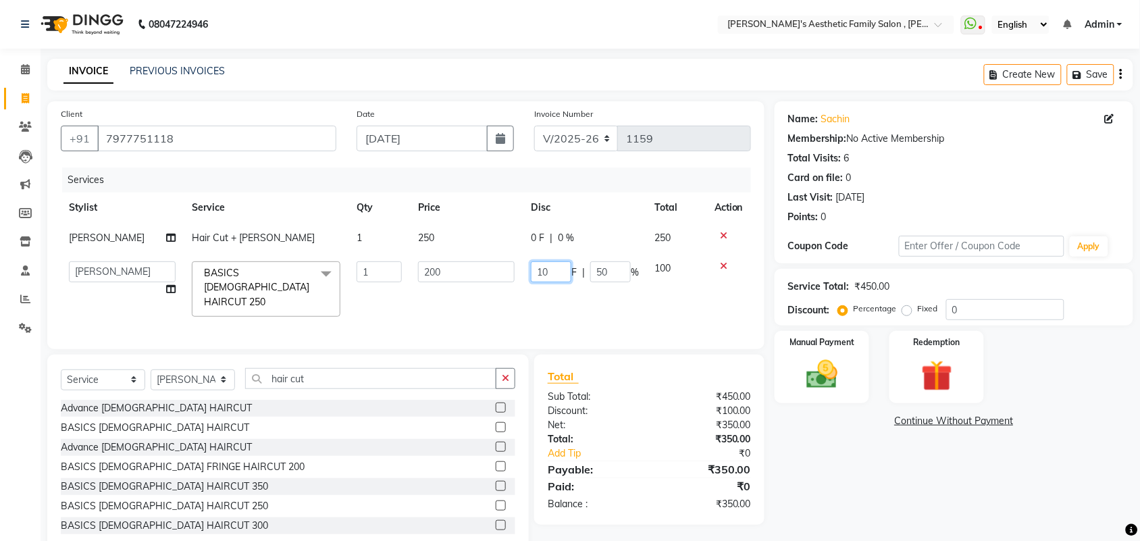
type input "1"
type input "50"
click at [539, 299] on div "Services Stylist Service Qty Price Disc Total Action [PERSON_NAME] Hair Cut + […" at bounding box center [406, 252] width 690 height 168
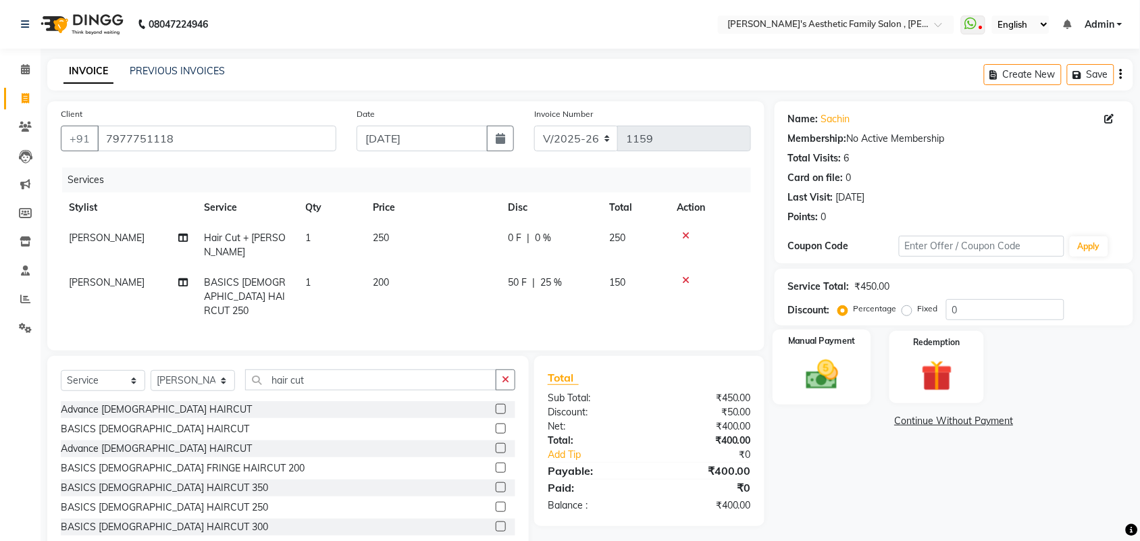
click at [813, 362] on img at bounding box center [822, 374] width 53 height 37
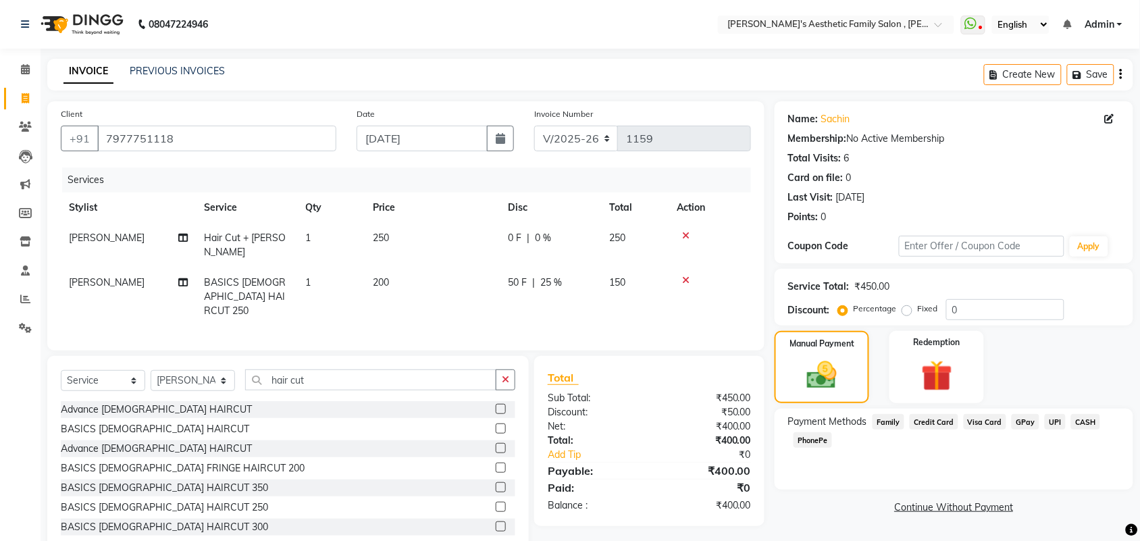
click at [1022, 424] on span "GPay" at bounding box center [1026, 422] width 28 height 16
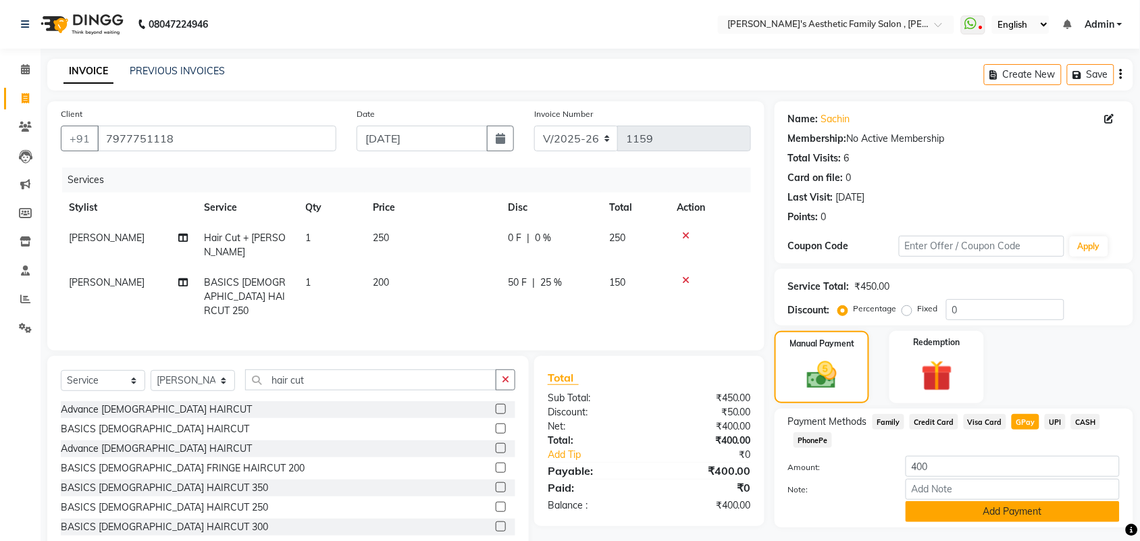
click at [1032, 511] on button "Add Payment" at bounding box center [1013, 511] width 214 height 21
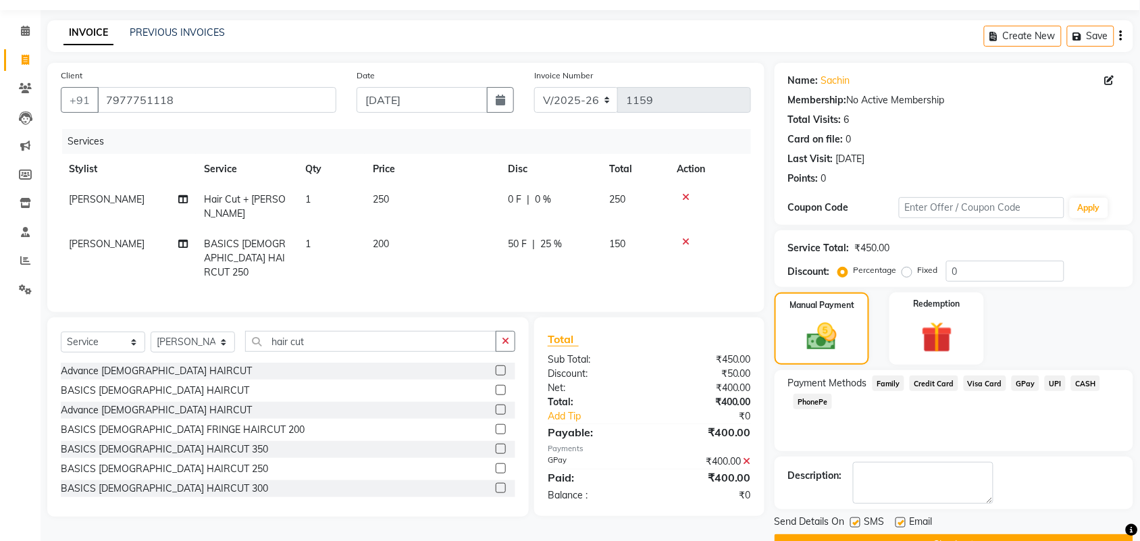
scroll to position [73, 0]
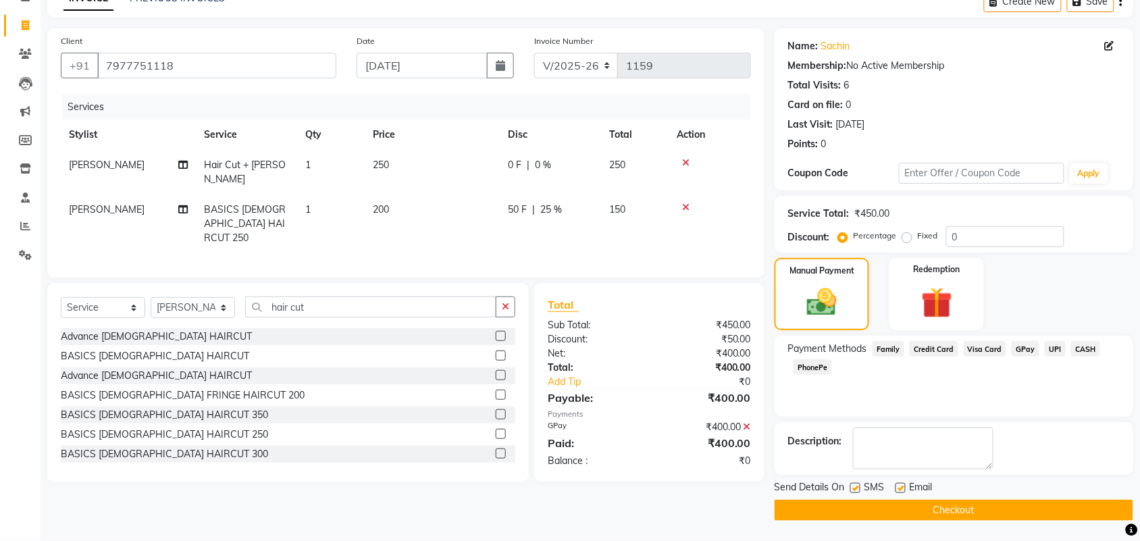
click at [986, 509] on button "Checkout" at bounding box center [954, 510] width 359 height 21
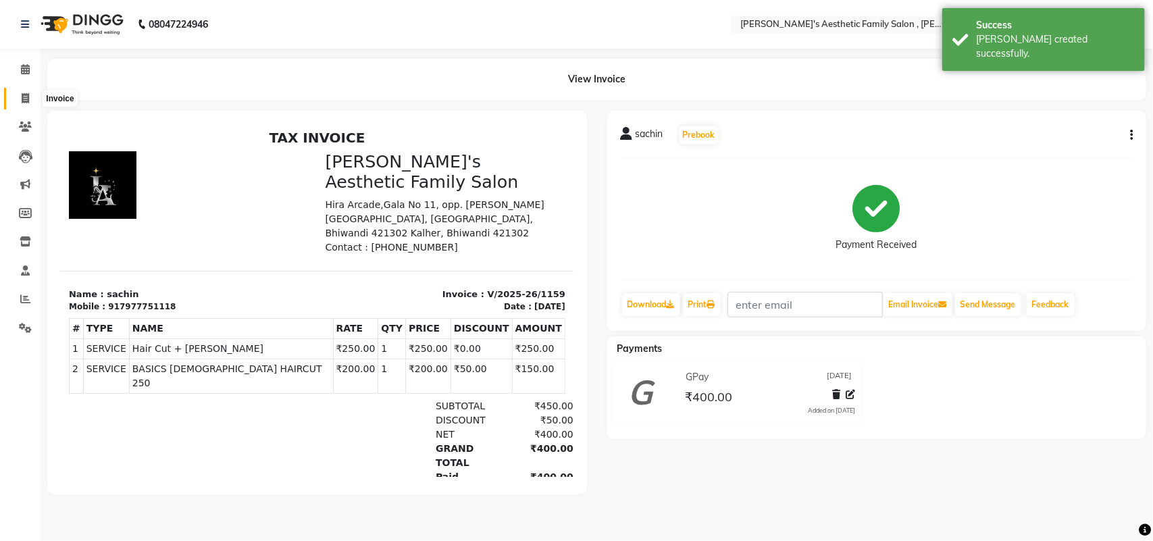
click at [27, 96] on icon at bounding box center [25, 98] width 7 height 10
select select "7246"
select select "service"
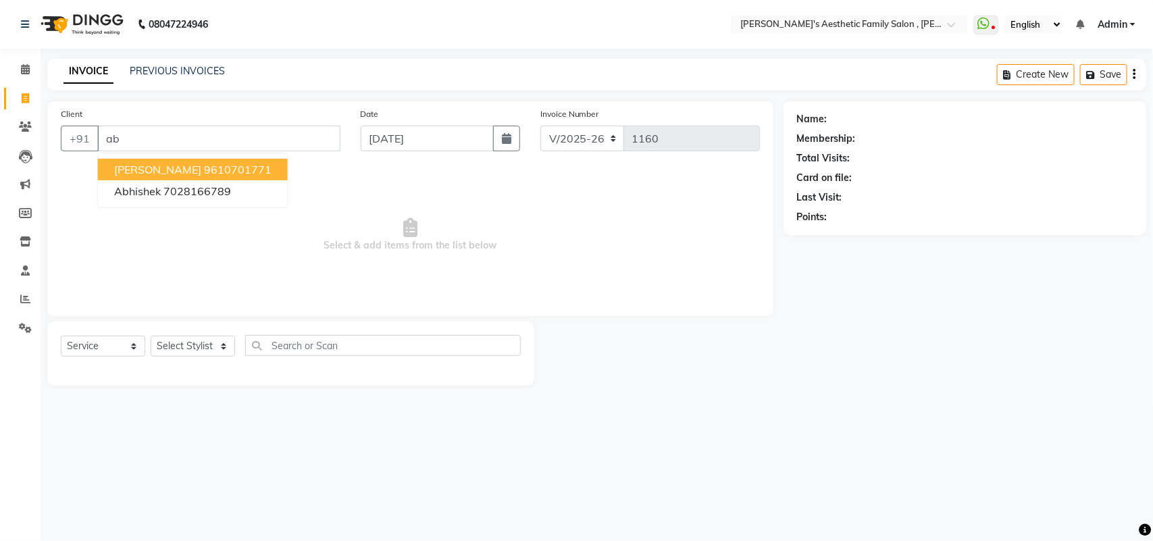
type input "a"
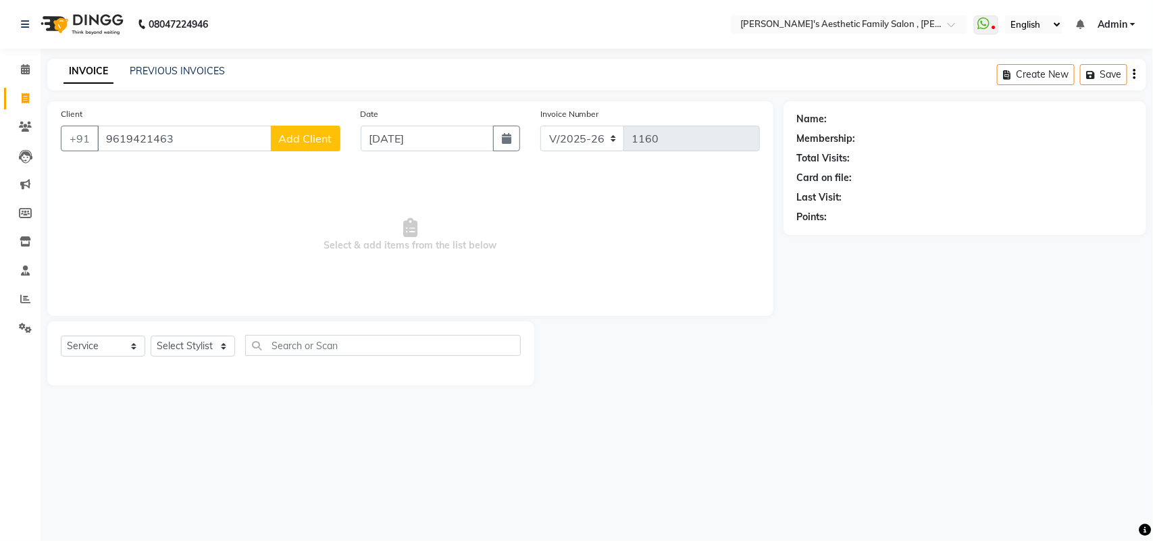
type input "9619421463"
click at [285, 143] on span "Add Client" at bounding box center [305, 139] width 53 height 14
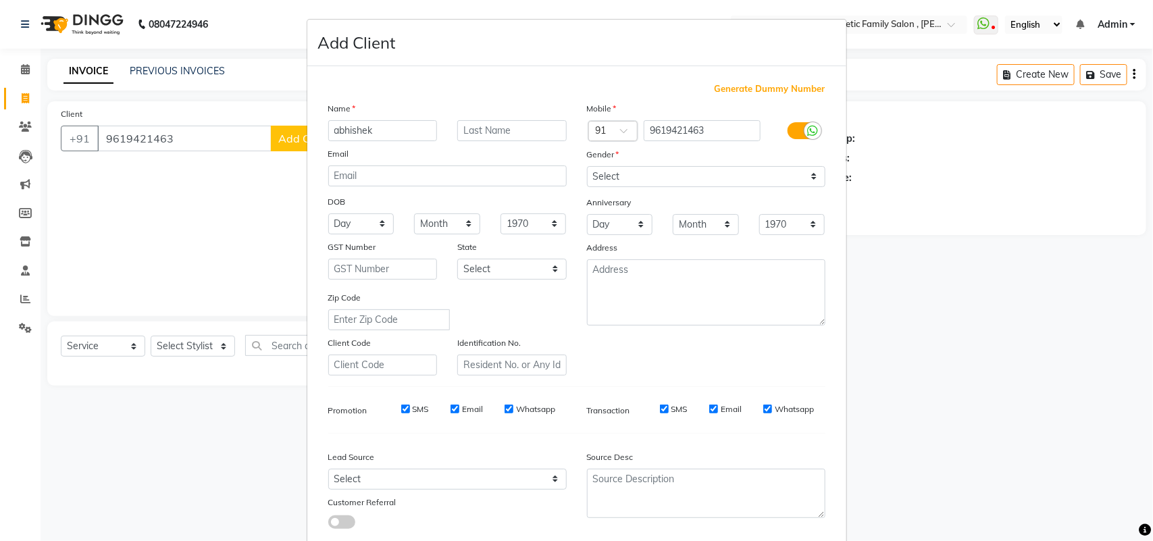
type input "abhishek"
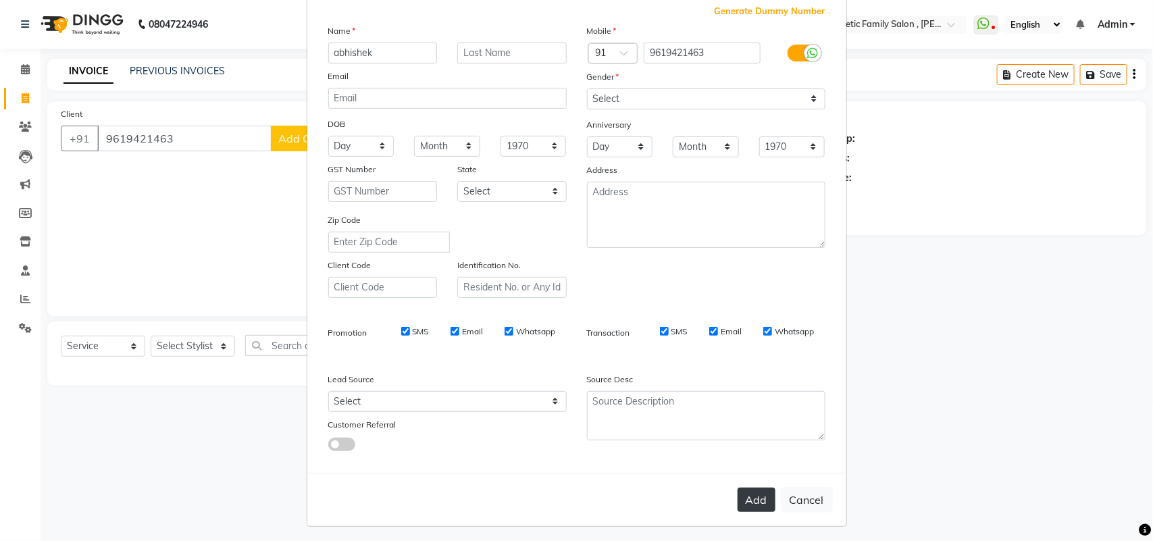
click at [757, 490] on button "Add" at bounding box center [757, 500] width 38 height 24
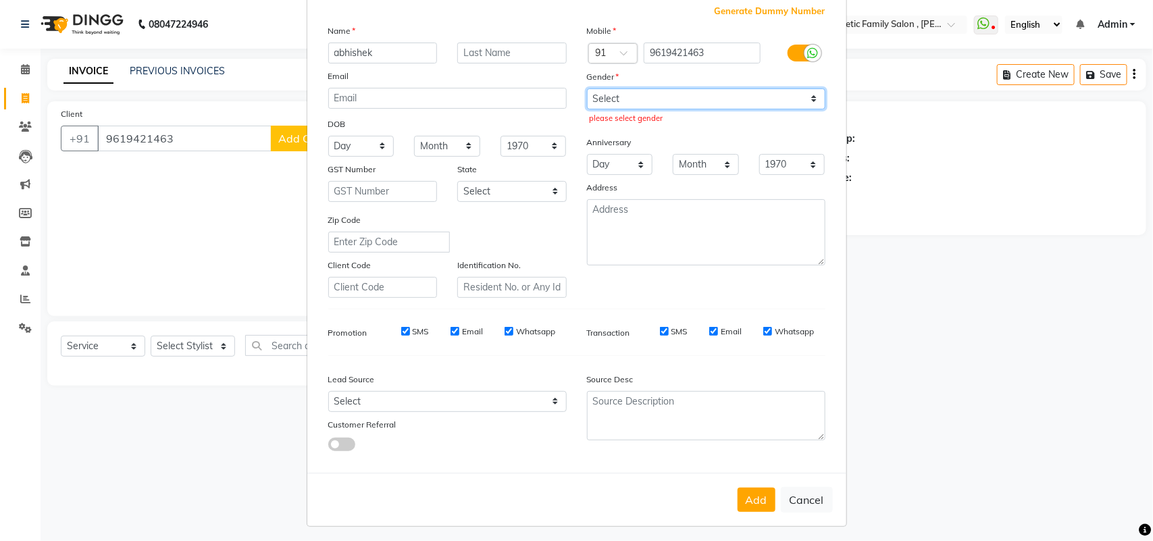
click at [805, 98] on select "Select [DEMOGRAPHIC_DATA] [DEMOGRAPHIC_DATA] Other Prefer Not To Say" at bounding box center [706, 98] width 238 height 21
select select "[DEMOGRAPHIC_DATA]"
click at [587, 88] on select "Select [DEMOGRAPHIC_DATA] [DEMOGRAPHIC_DATA] Other Prefer Not To Say" at bounding box center [706, 98] width 238 height 21
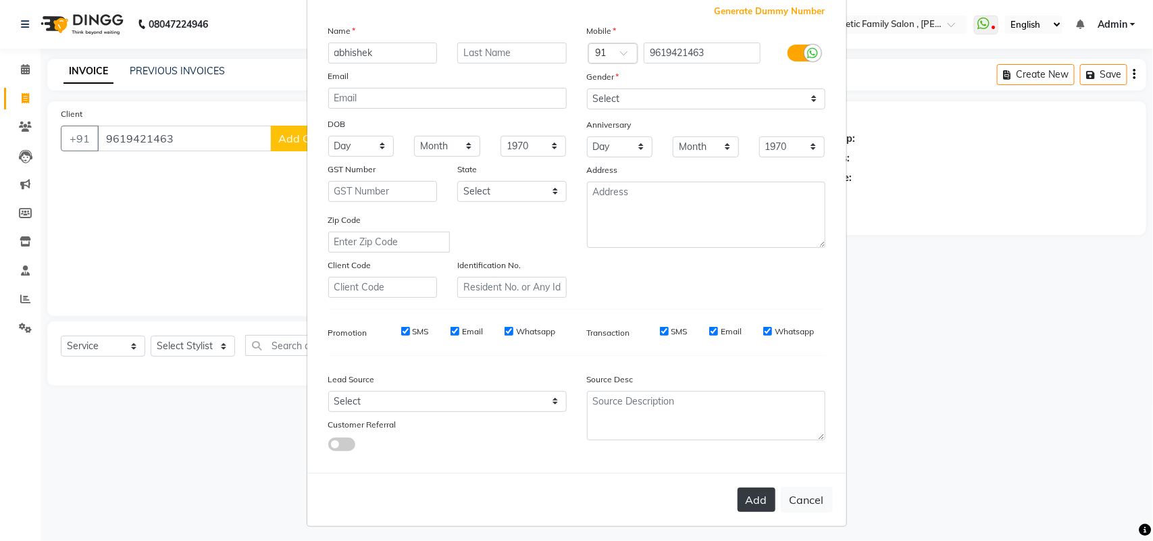
click at [747, 497] on button "Add" at bounding box center [757, 500] width 38 height 24
select select
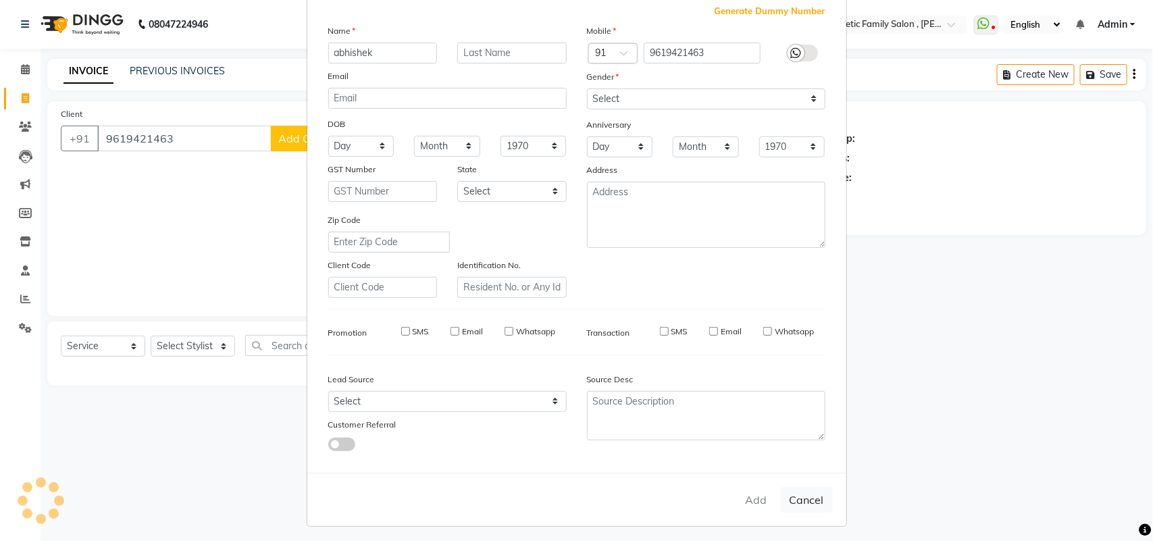
select select
checkbox input "false"
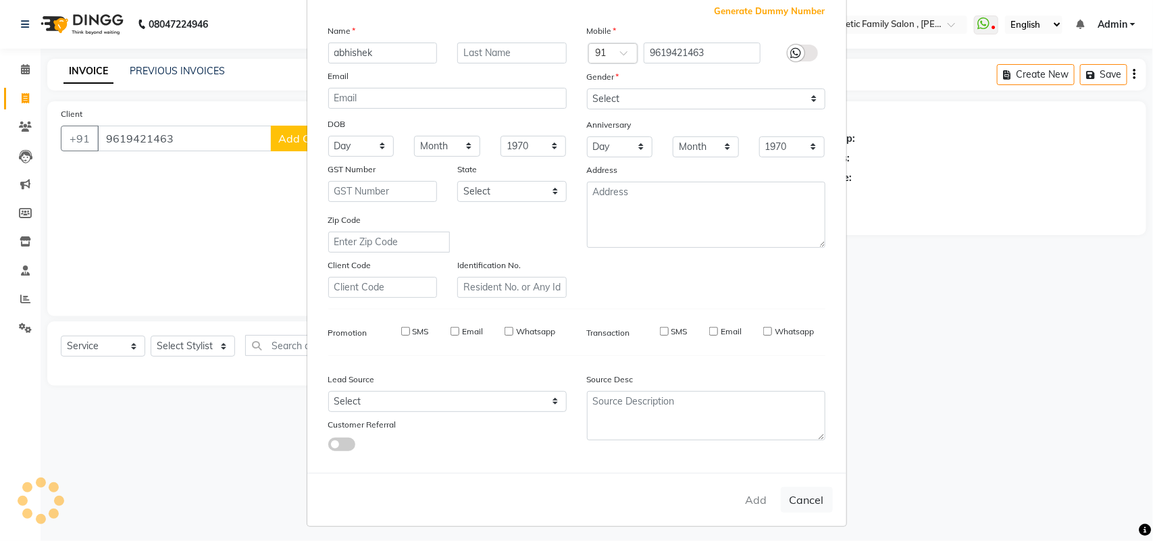
checkbox input "false"
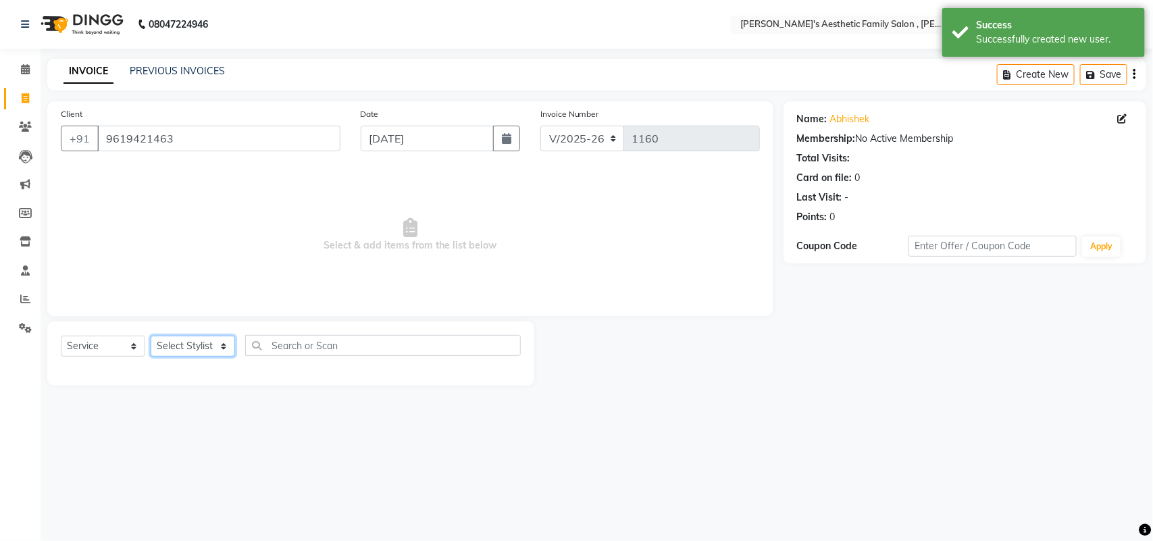
click at [213, 348] on select "Select Stylist aarti mam(owner) kaif sahakib [PERSON_NAME] [PERSON_NAME] [PERSO…" at bounding box center [193, 346] width 84 height 21
select select "62693"
click at [151, 336] on select "Select Stylist aarti mam(owner) kaif sahakib [PERSON_NAME] [PERSON_NAME] [PERSO…" at bounding box center [193, 346] width 84 height 21
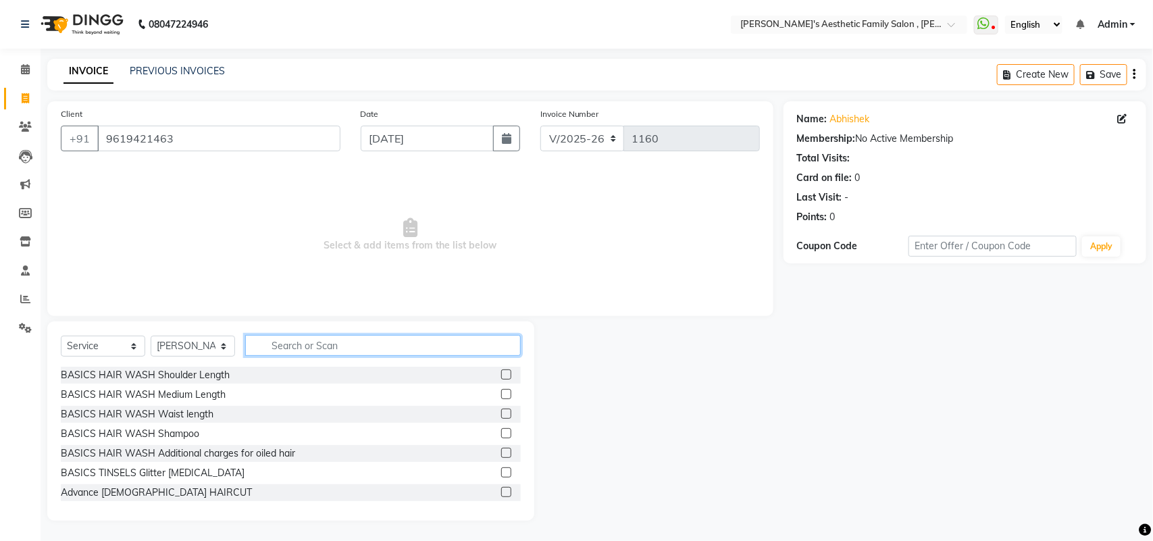
click at [301, 340] on input "text" at bounding box center [383, 345] width 276 height 21
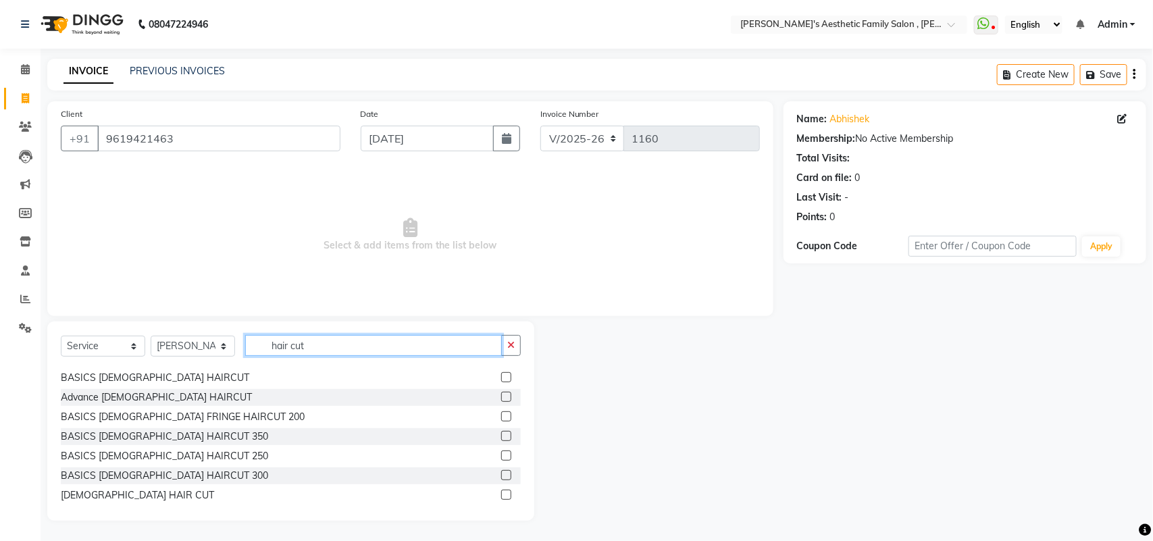
scroll to position [34, 0]
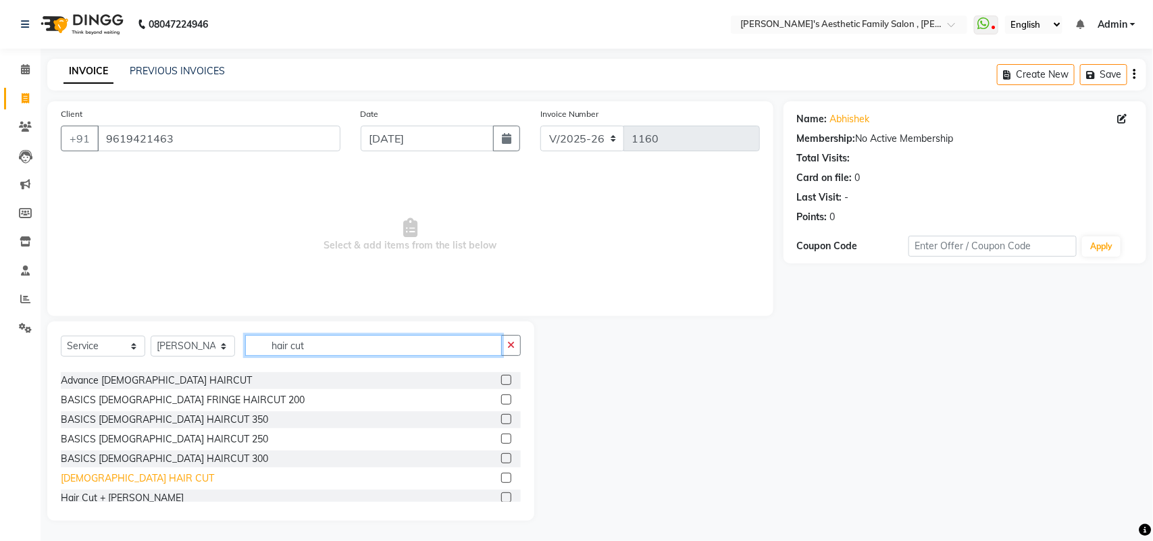
type input "hair cut"
click at [99, 480] on div "[DEMOGRAPHIC_DATA] HAIR CUT" at bounding box center [137, 478] width 153 height 14
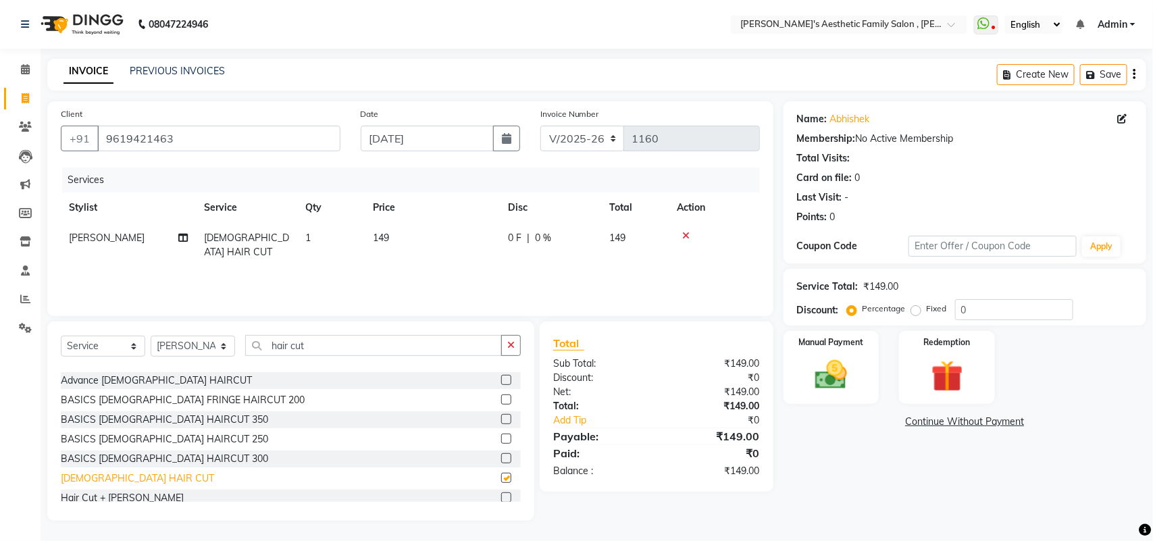
checkbox input "false"
click at [107, 495] on div "Hair Cut + [PERSON_NAME]" at bounding box center [122, 498] width 123 height 14
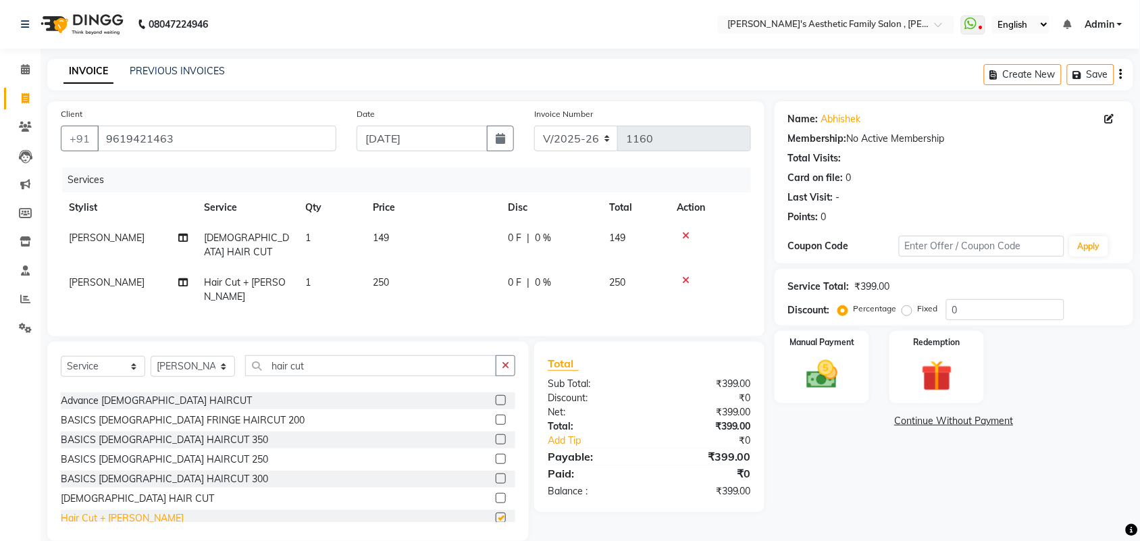
checkbox input "false"
click at [689, 231] on icon at bounding box center [685, 235] width 7 height 9
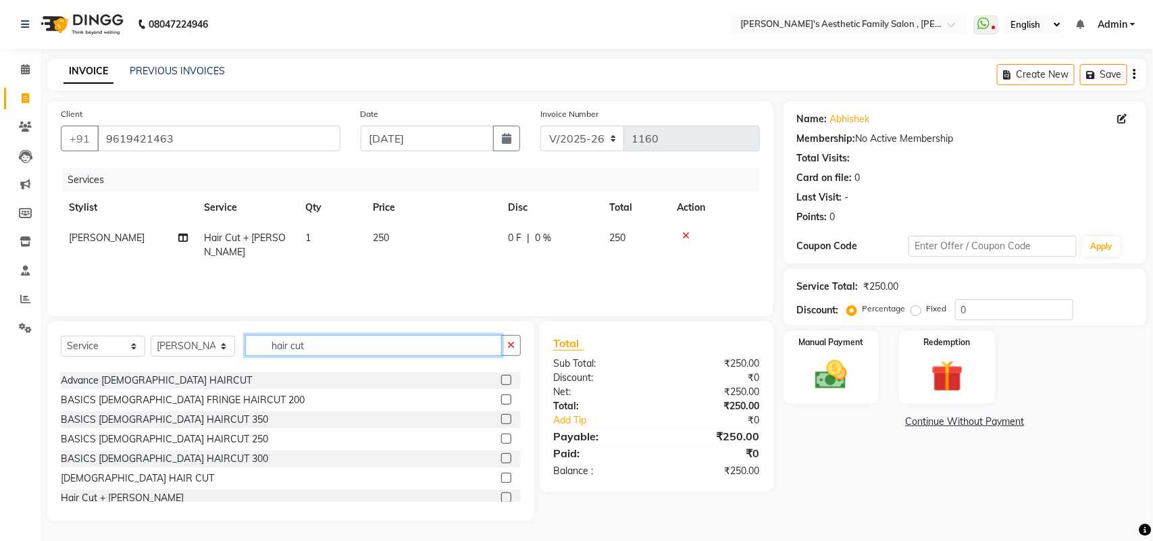
click at [316, 355] on input "hair cut" at bounding box center [373, 345] width 257 height 21
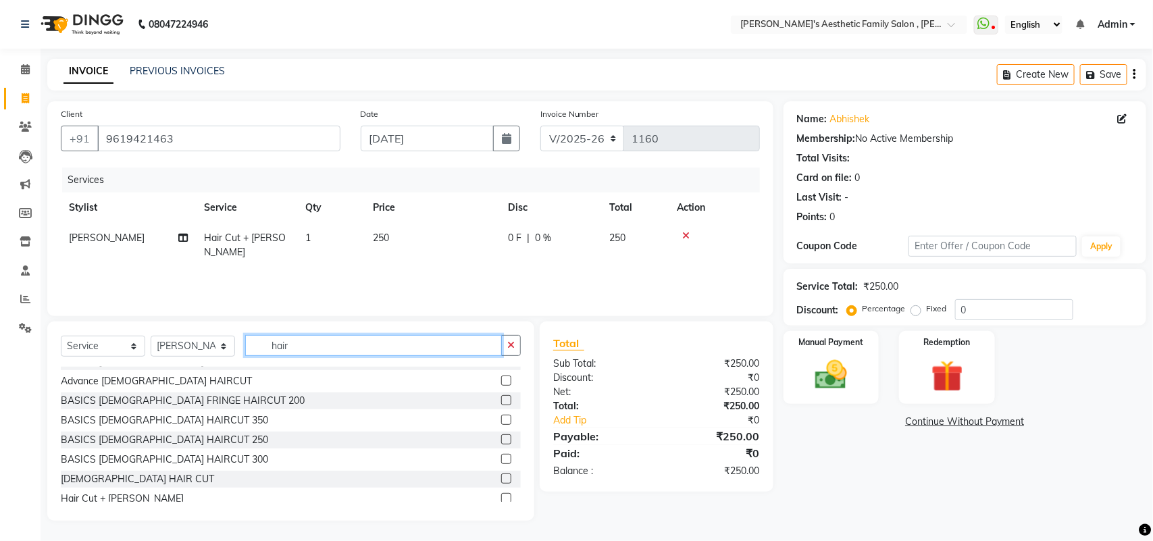
scroll to position [151, 0]
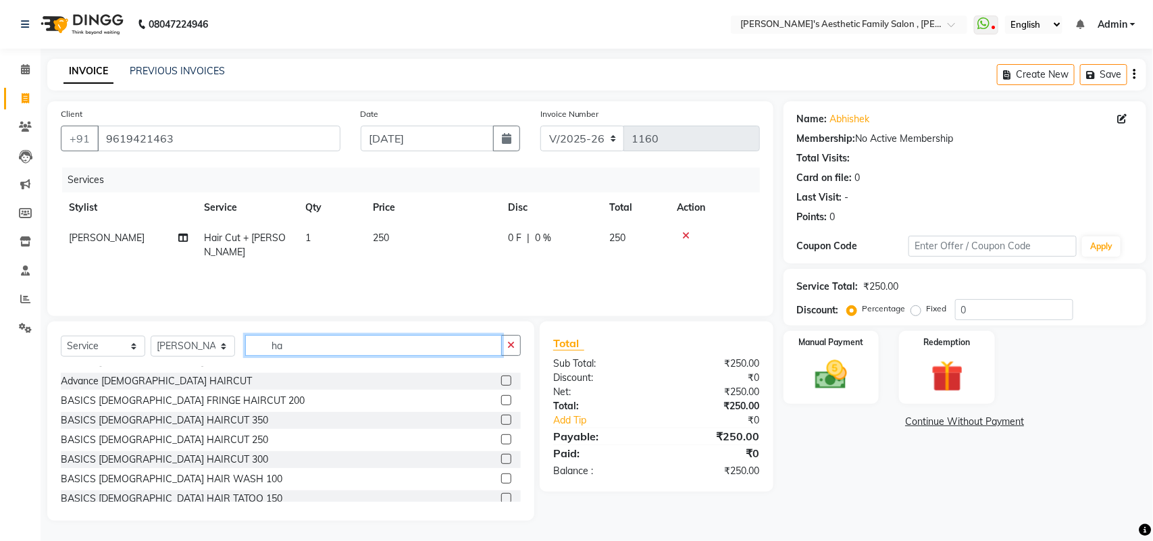
type input "h"
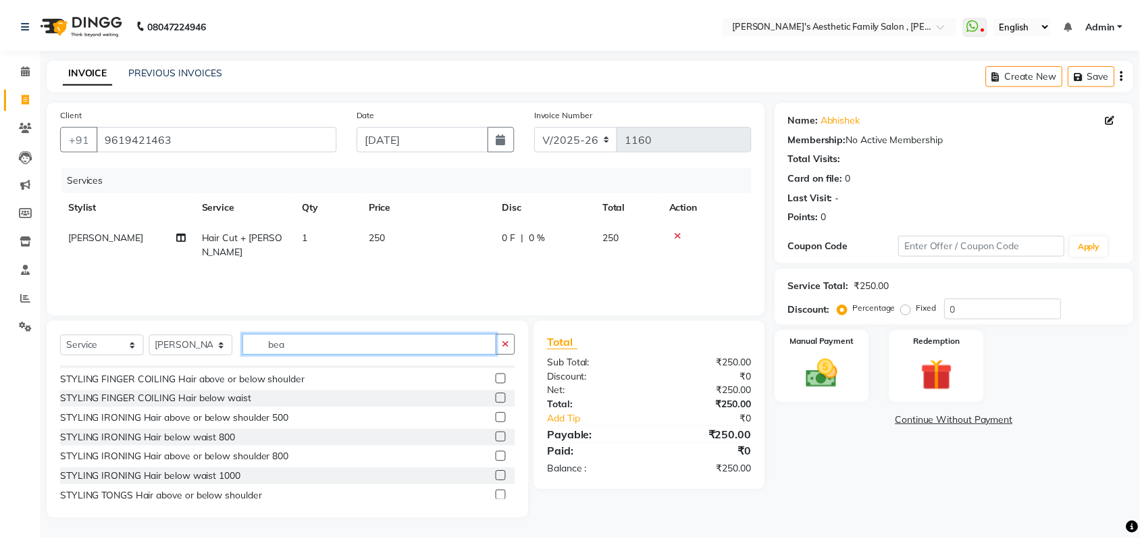
scroll to position [0, 0]
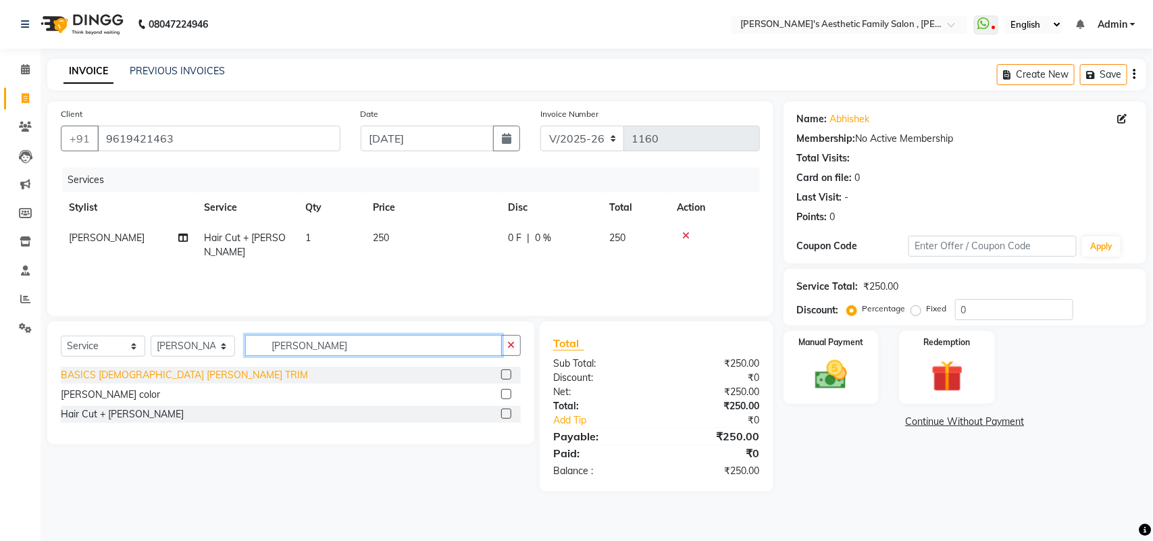
type input "[PERSON_NAME]"
click at [159, 379] on div "BASICS [DEMOGRAPHIC_DATA] [PERSON_NAME] TRIM" at bounding box center [184, 375] width 247 height 14
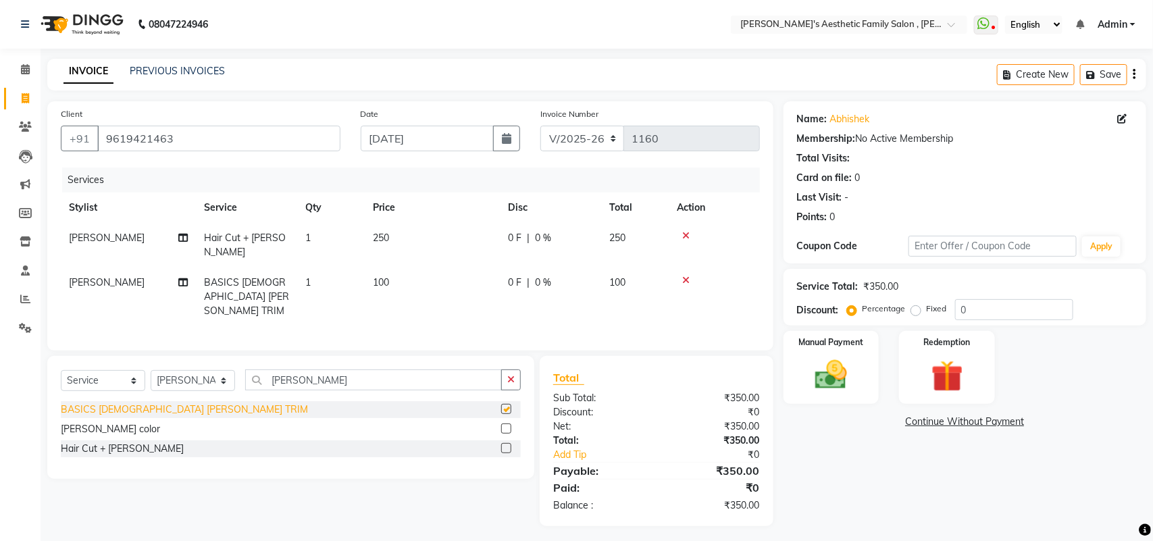
checkbox input "false"
click at [834, 365] on img at bounding box center [831, 375] width 53 height 38
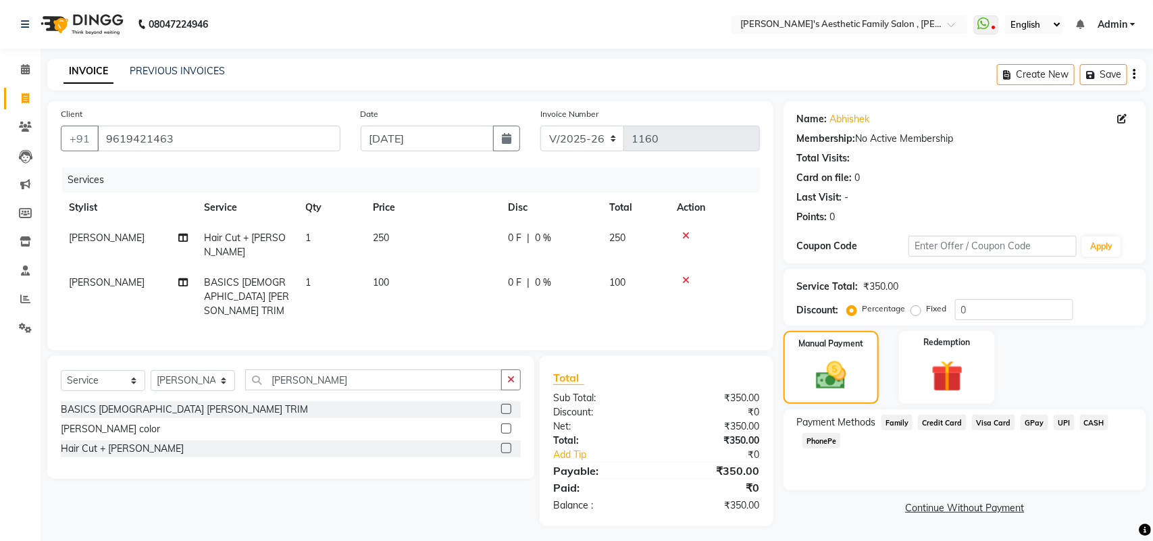
click at [1027, 422] on span "GPay" at bounding box center [1035, 423] width 28 height 16
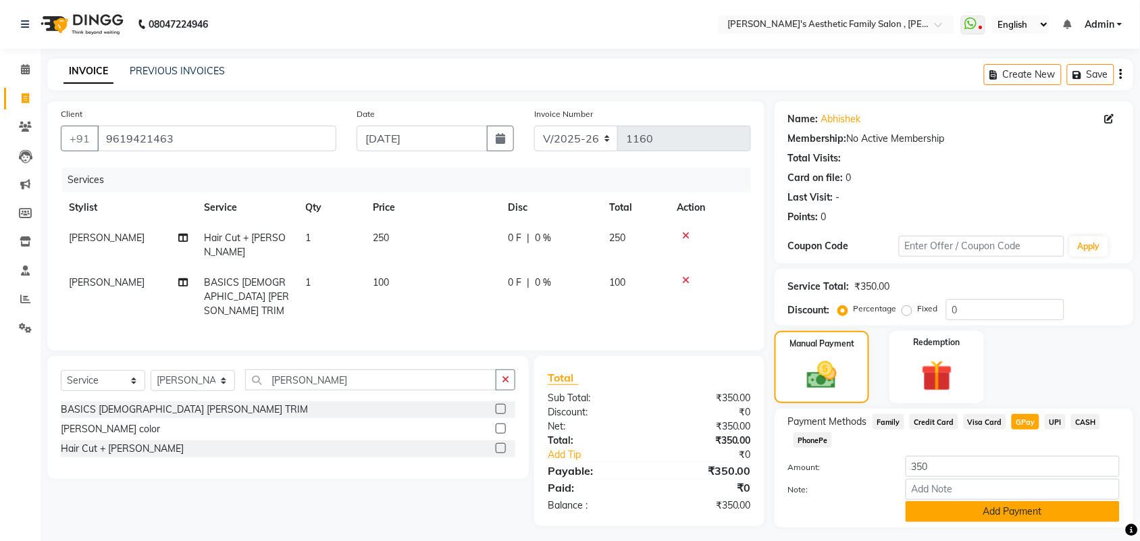
click at [988, 511] on button "Add Payment" at bounding box center [1013, 511] width 214 height 21
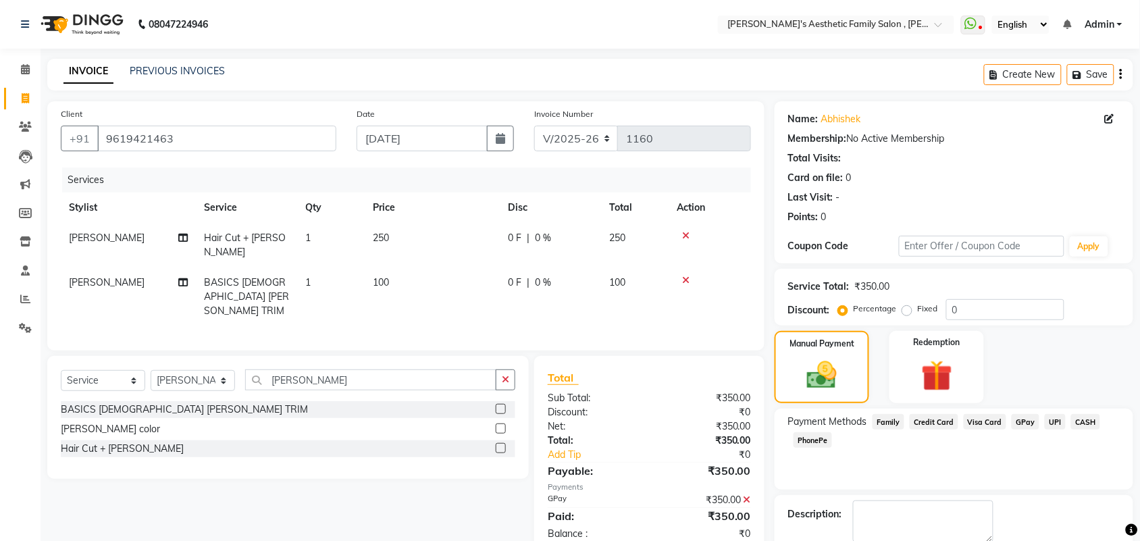
scroll to position [73, 0]
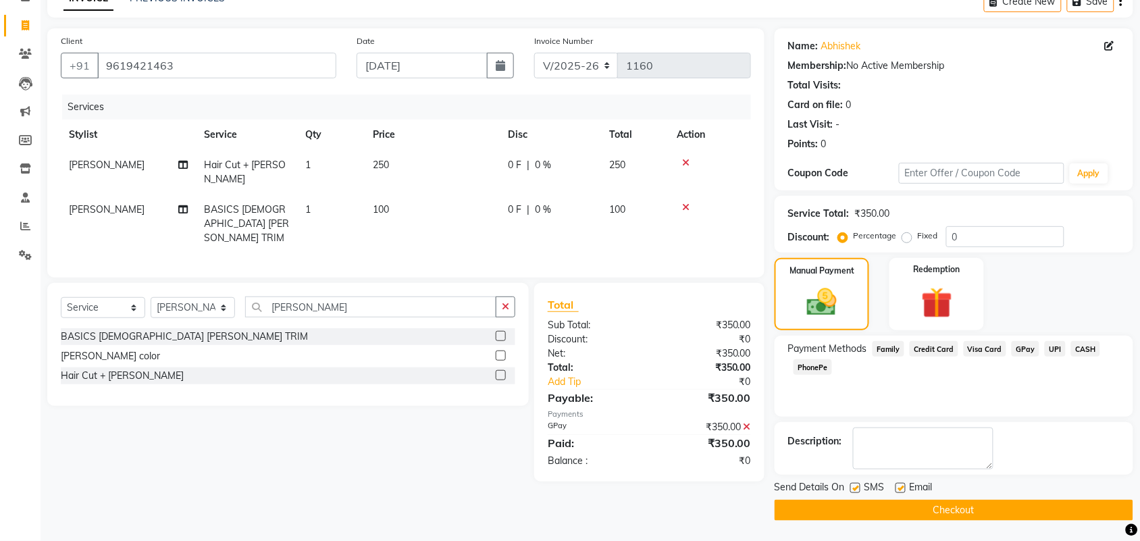
click at [956, 504] on button "Checkout" at bounding box center [954, 510] width 359 height 21
